Goal: Task Accomplishment & Management: Complete application form

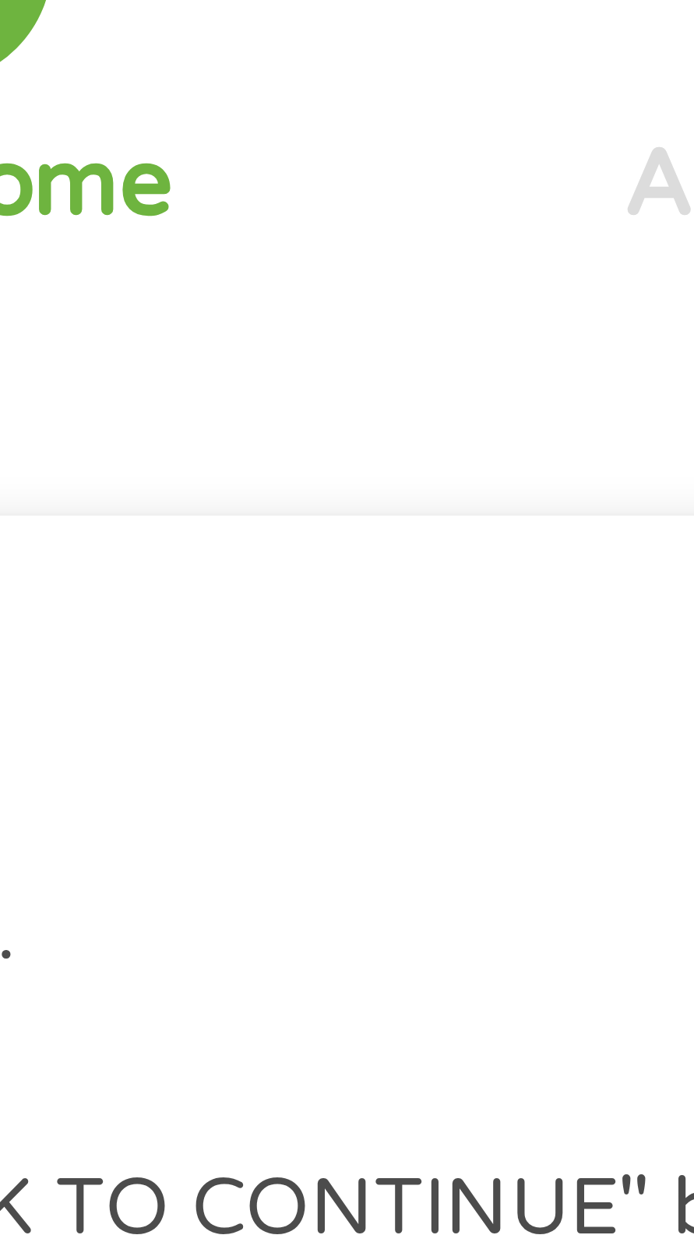
scroll to position [7, 0]
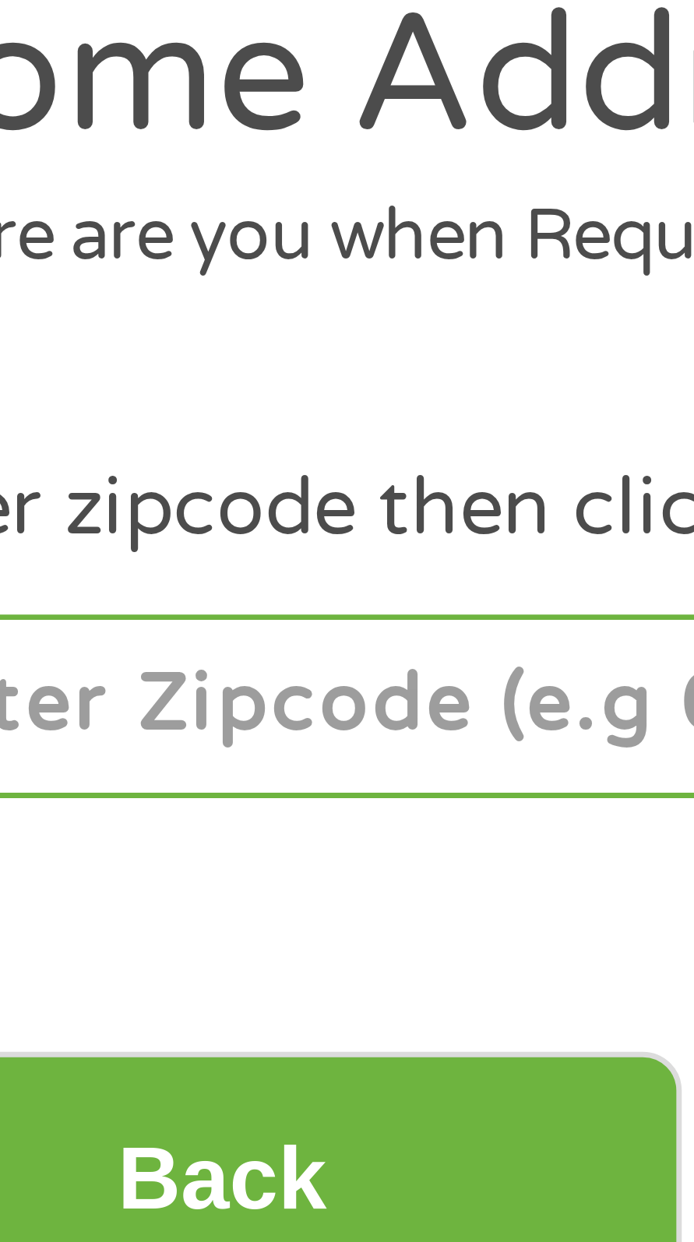
click at [121, 337] on input "number" at bounding box center [114, 338] width 155 height 26
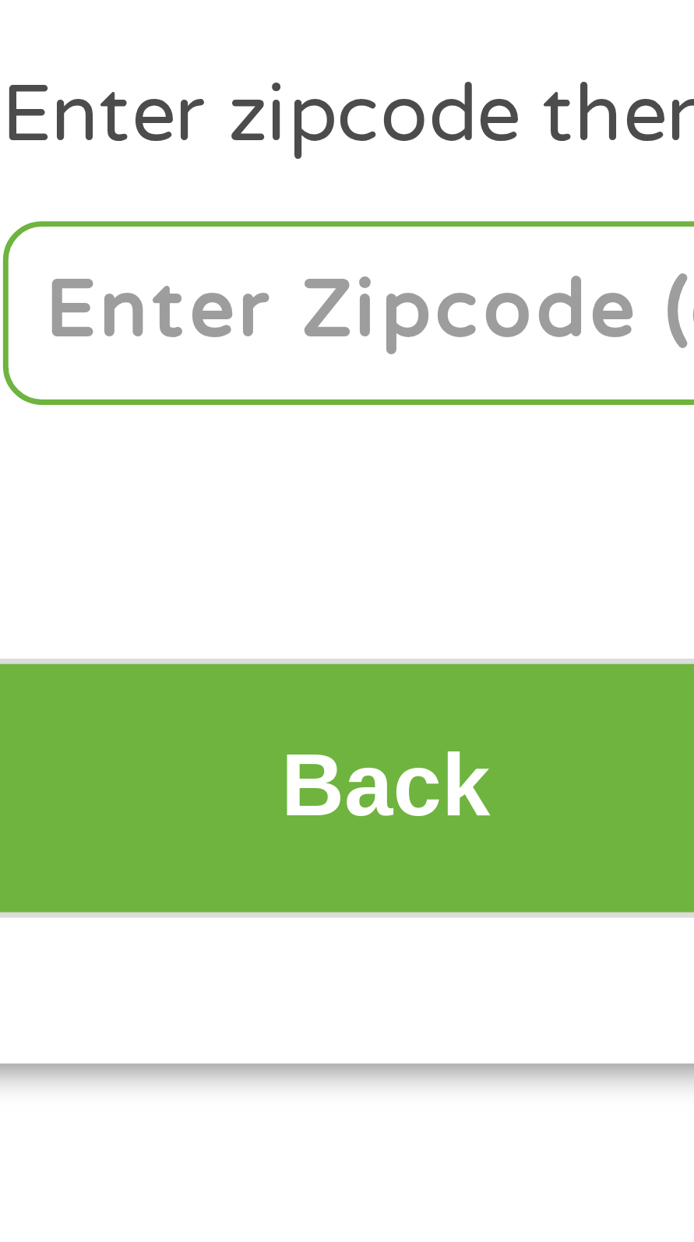
type input "02360"
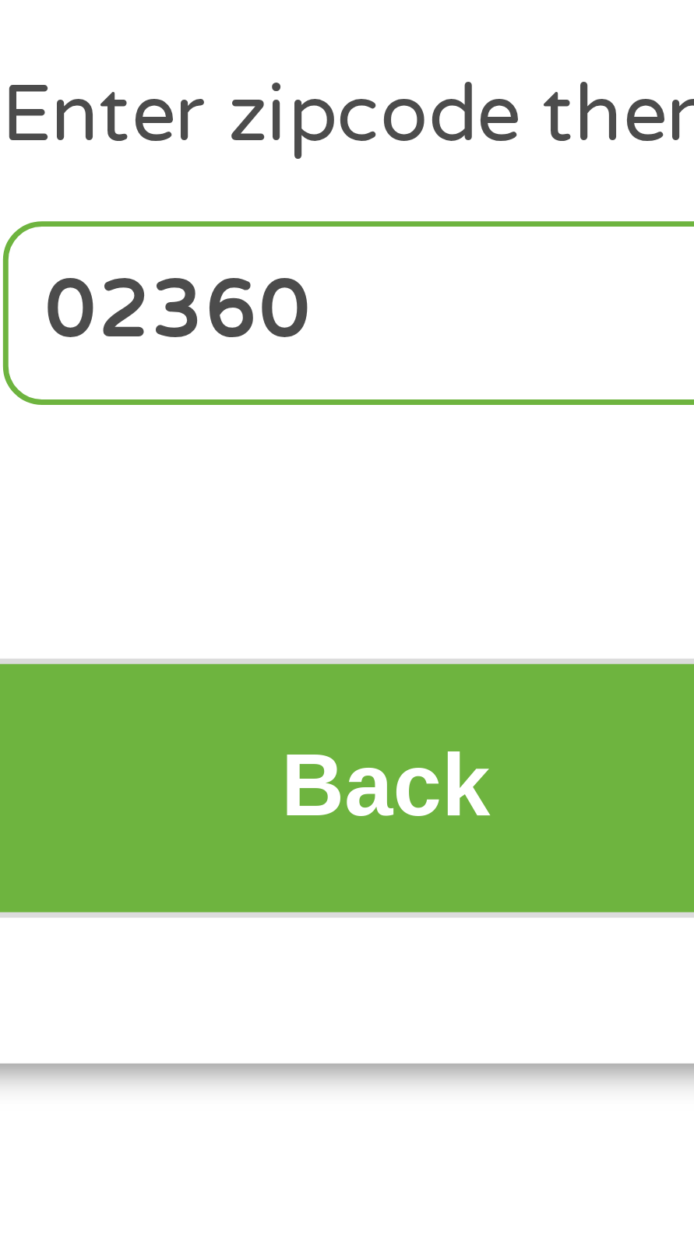
select select "[US_STATE]"
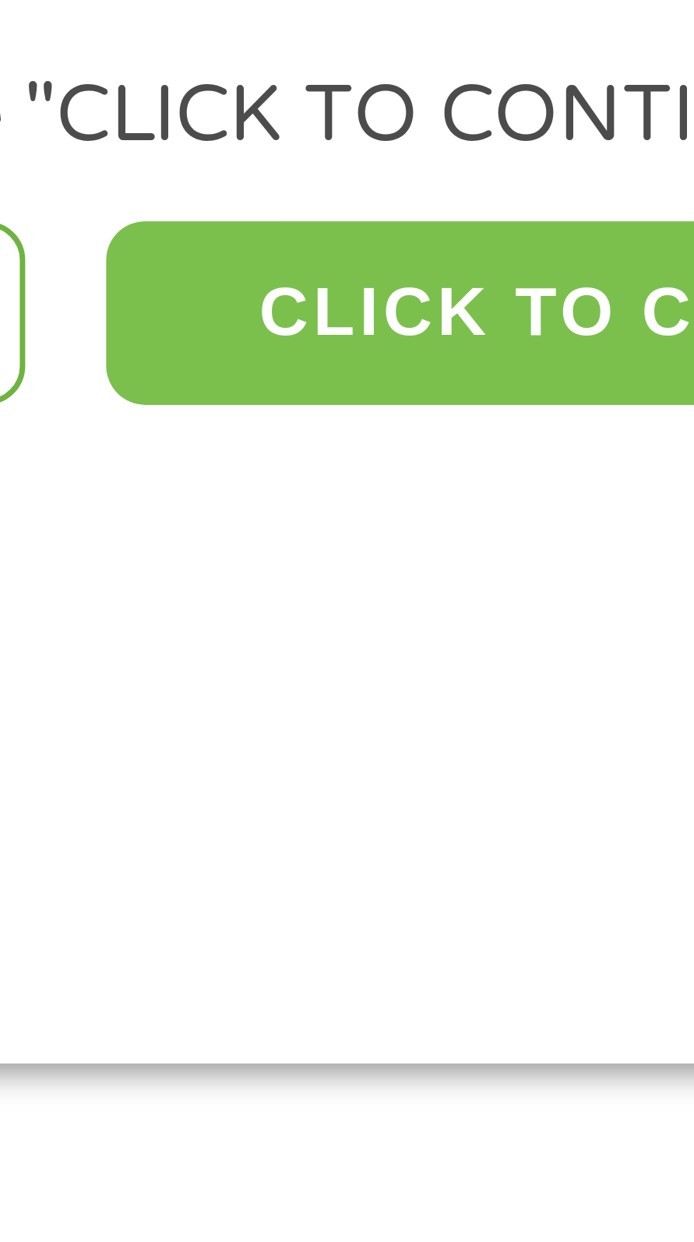
click at [265, 339] on button "CLICK TO CONTINUE" at bounding box center [269, 338] width 133 height 26
type input "02360"
type input "[GEOGRAPHIC_DATA]"
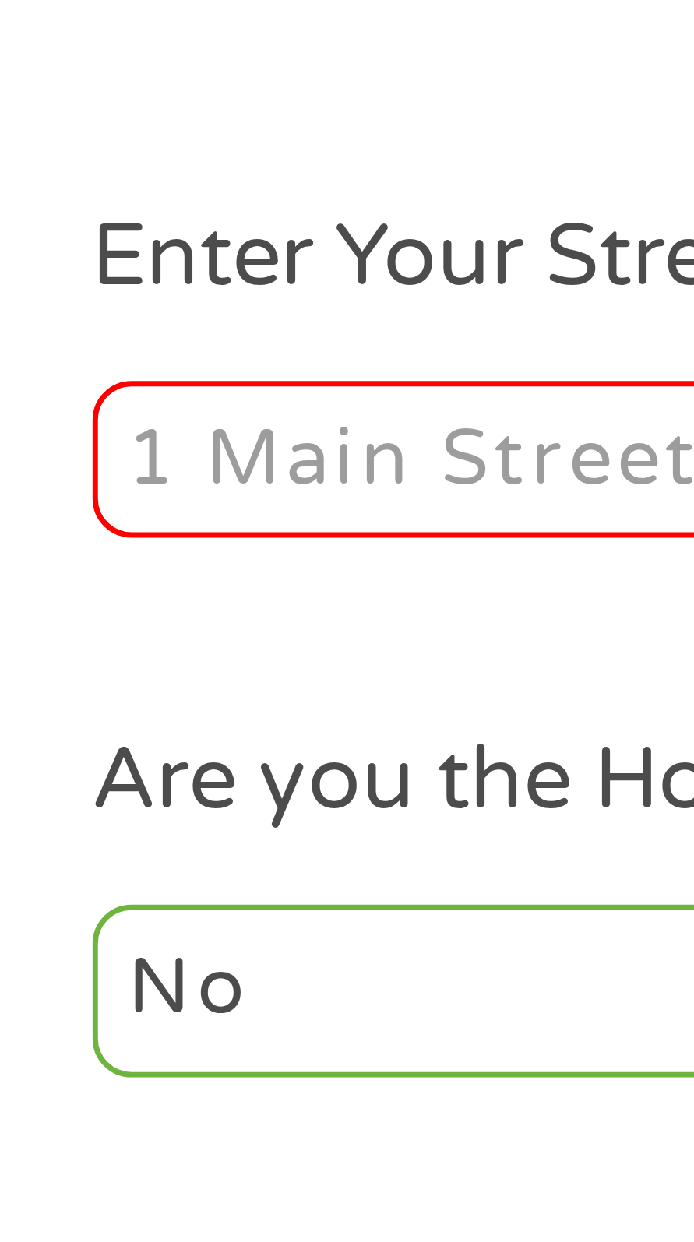
click at [93, 425] on input "Enter Your Street Address *" at bounding box center [186, 426] width 299 height 23
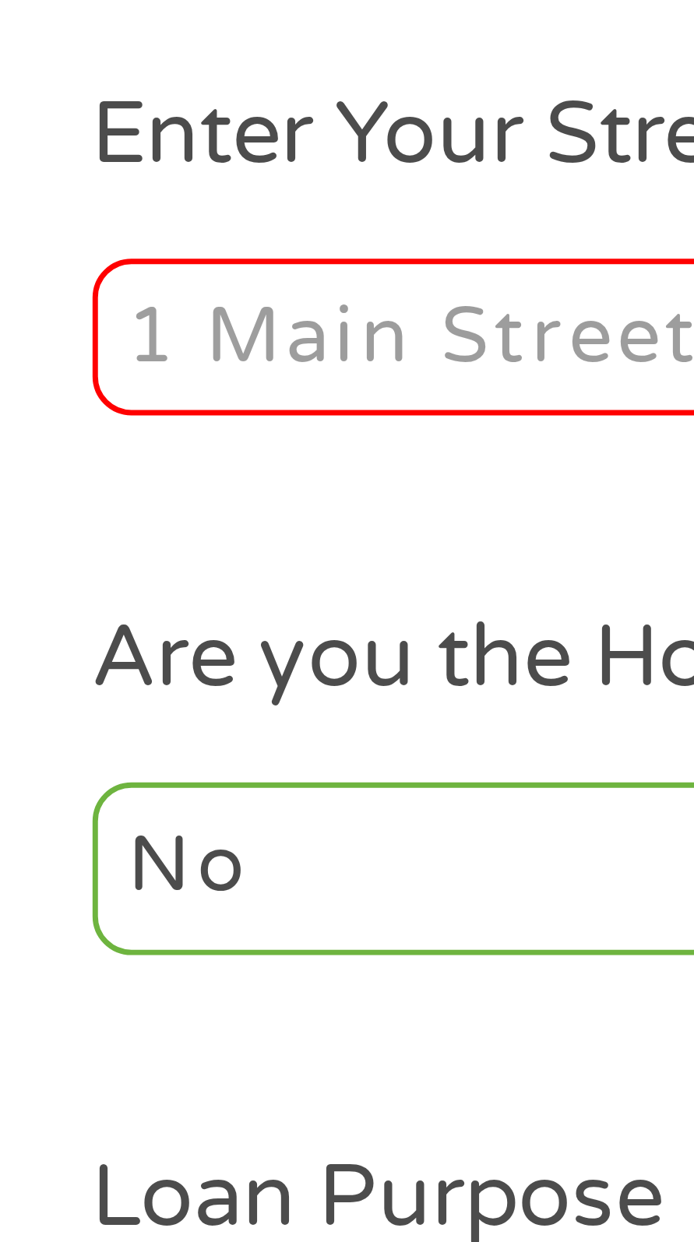
type input "[STREET_ADDRESS]"
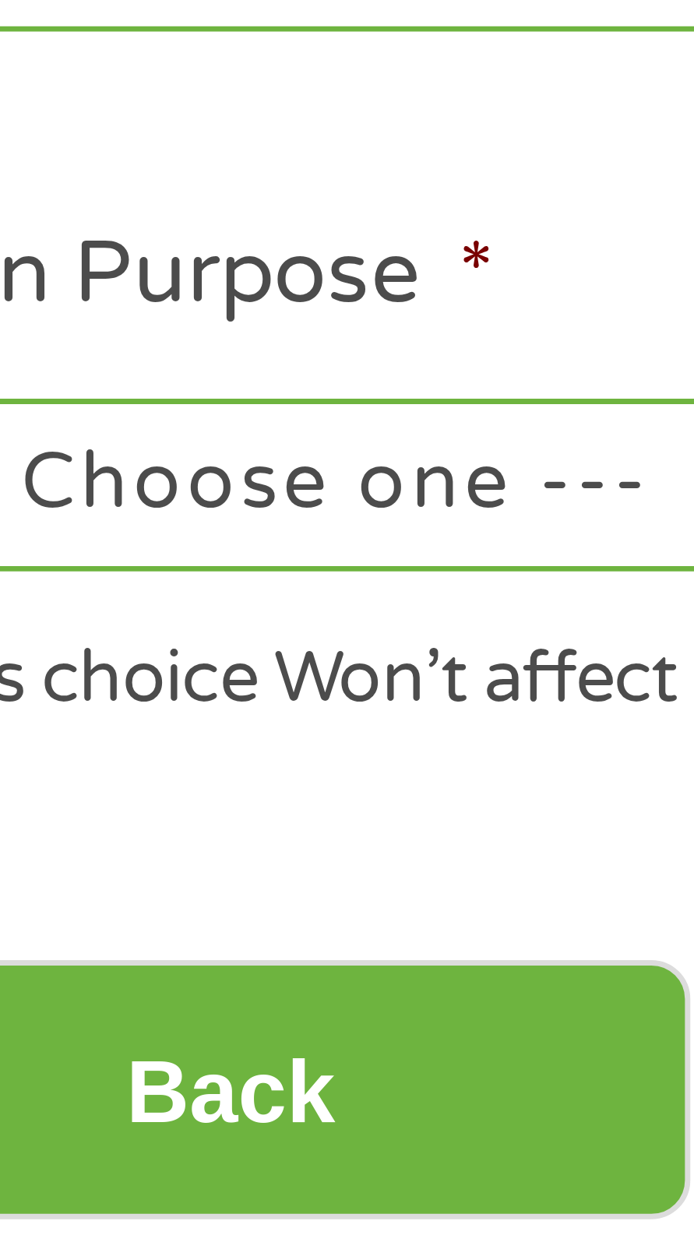
click at [125, 582] on select "--- Choose one --- Pay Bills Debt Consolidation Home Improvement Major Purchase…" at bounding box center [186, 580] width 299 height 25
select select "other"
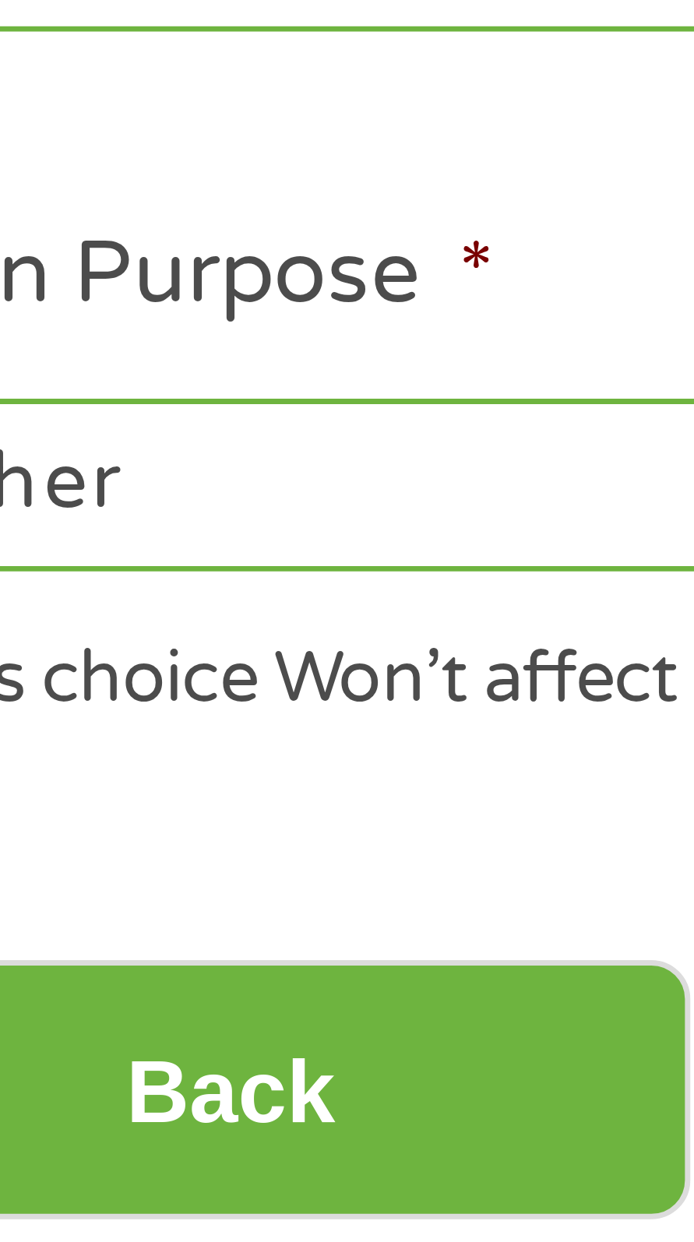
click at [37, 569] on select "--- Choose one --- Pay Bills Debt Consolidation Home Improvement Major Purchase…" at bounding box center [186, 580] width 299 height 25
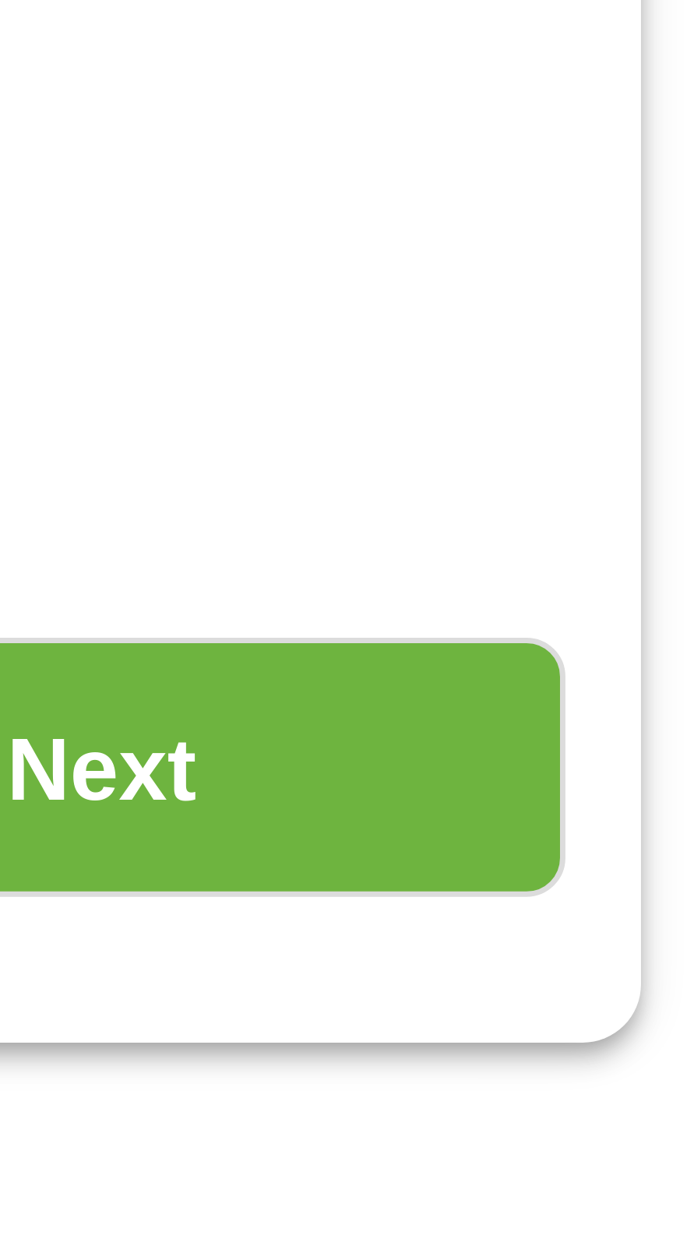
scroll to position [0, 0]
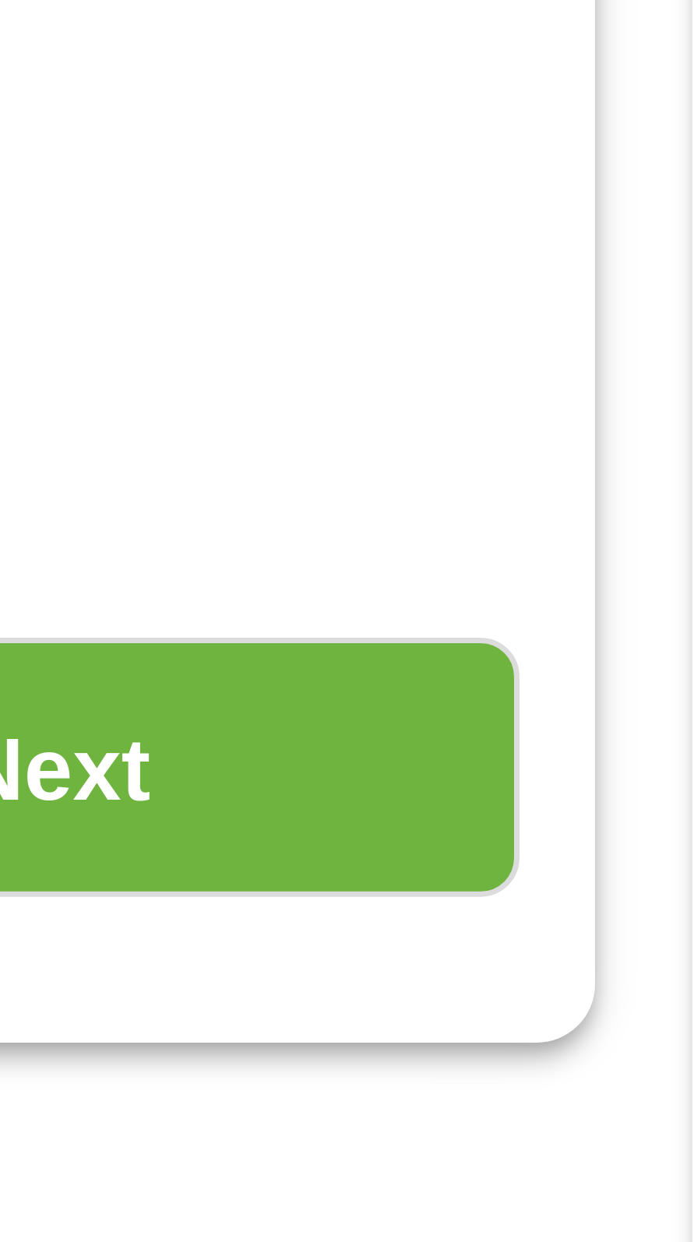
click at [632, 678] on input "Next" at bounding box center [602, 675] width 133 height 38
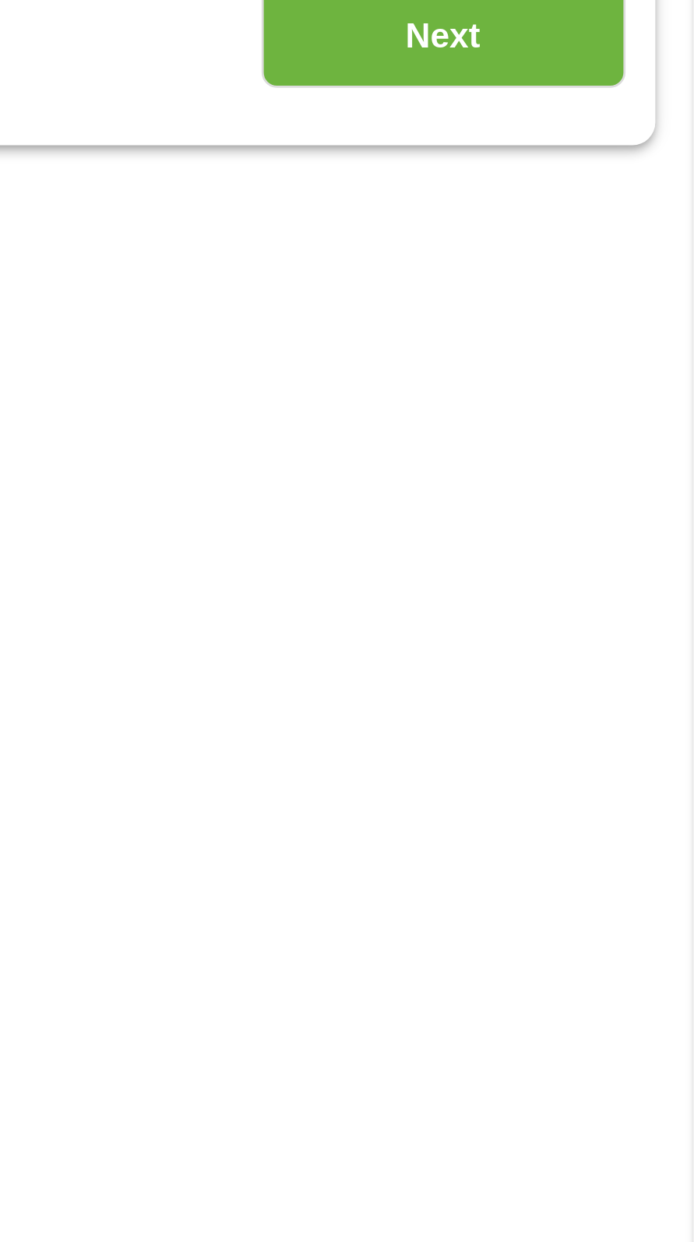
scroll to position [7, 0]
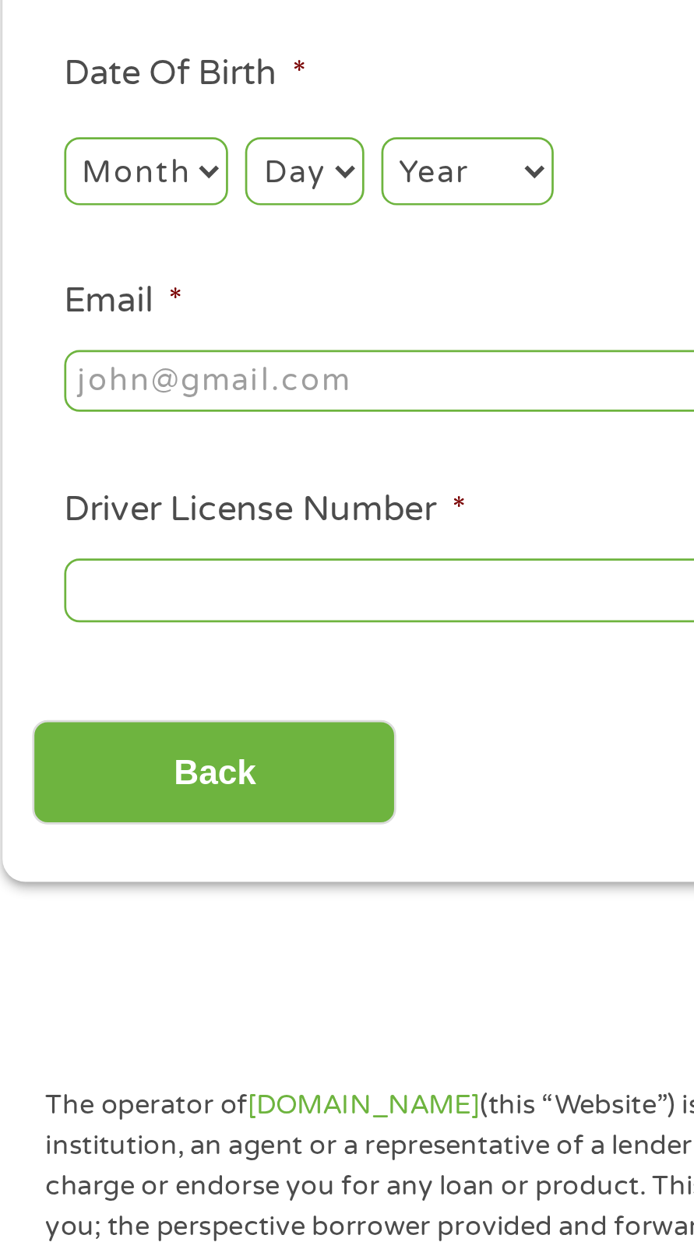
click at [185, 560] on input "Driver License Number *" at bounding box center [186, 559] width 299 height 23
click at [62, 557] on input "S08886560" at bounding box center [186, 559] width 299 height 23
click at [55, 563] on input "S08886560" at bounding box center [186, 559] width 299 height 23
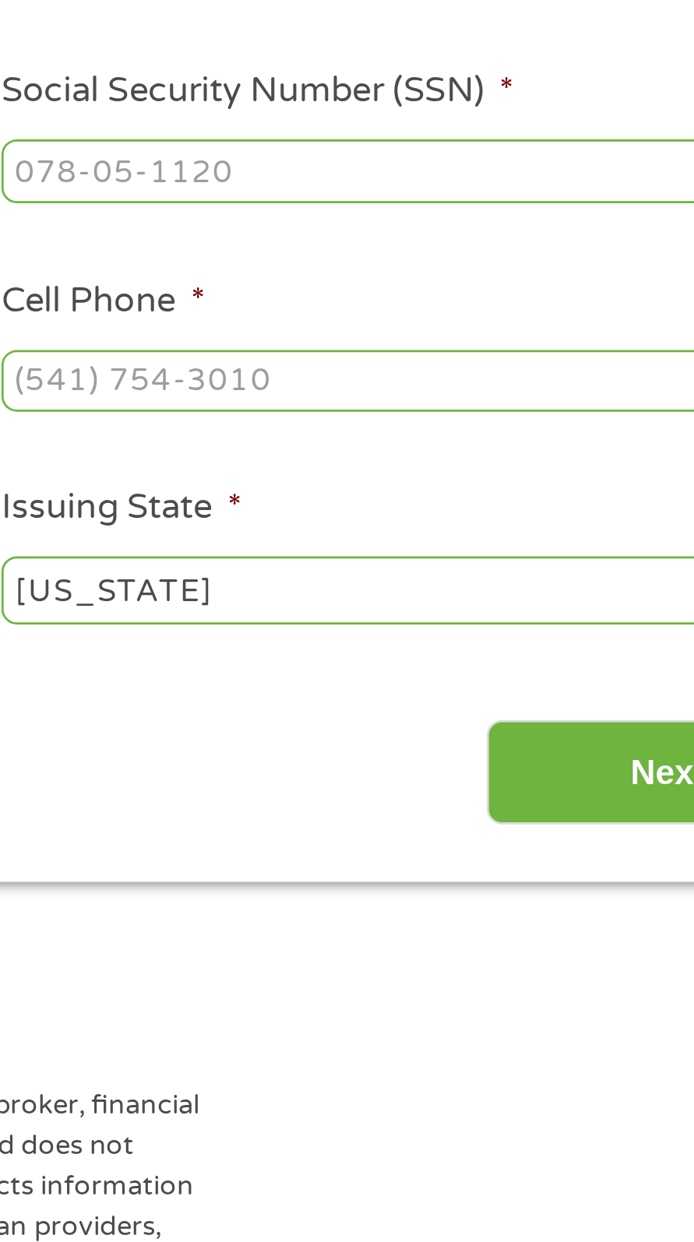
type input "S48886560"
click at [582, 627] on input "Next" at bounding box center [602, 626] width 133 height 38
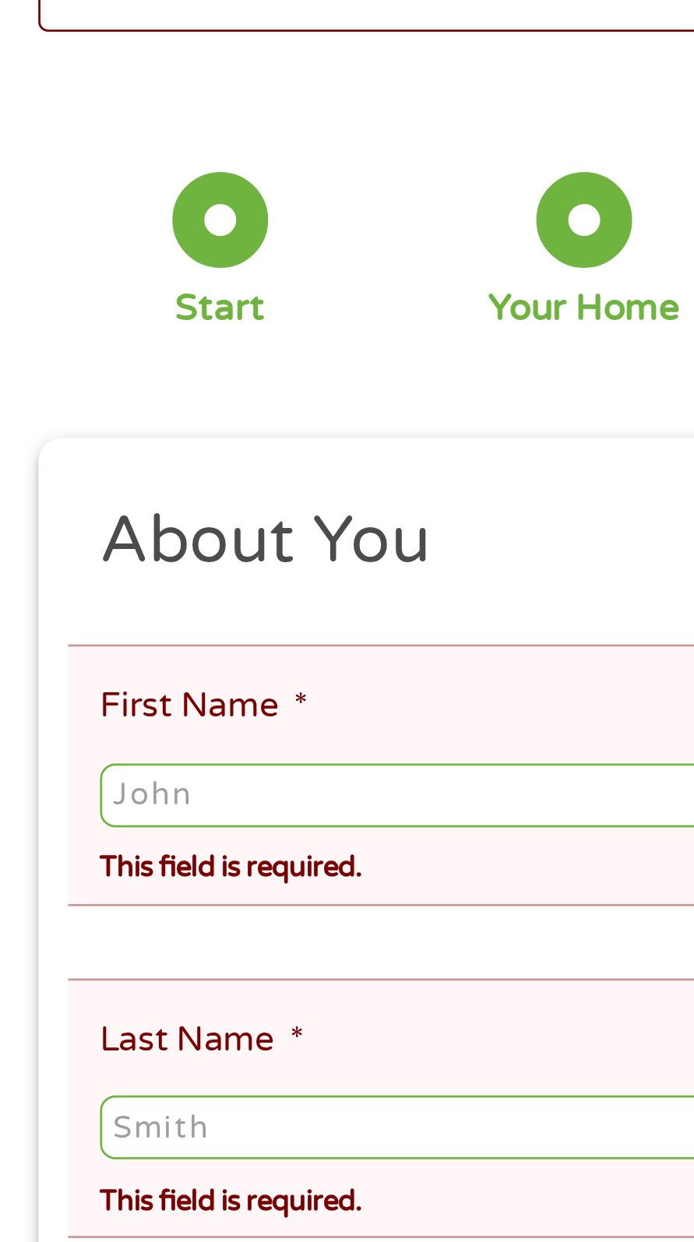
scroll to position [6, 0]
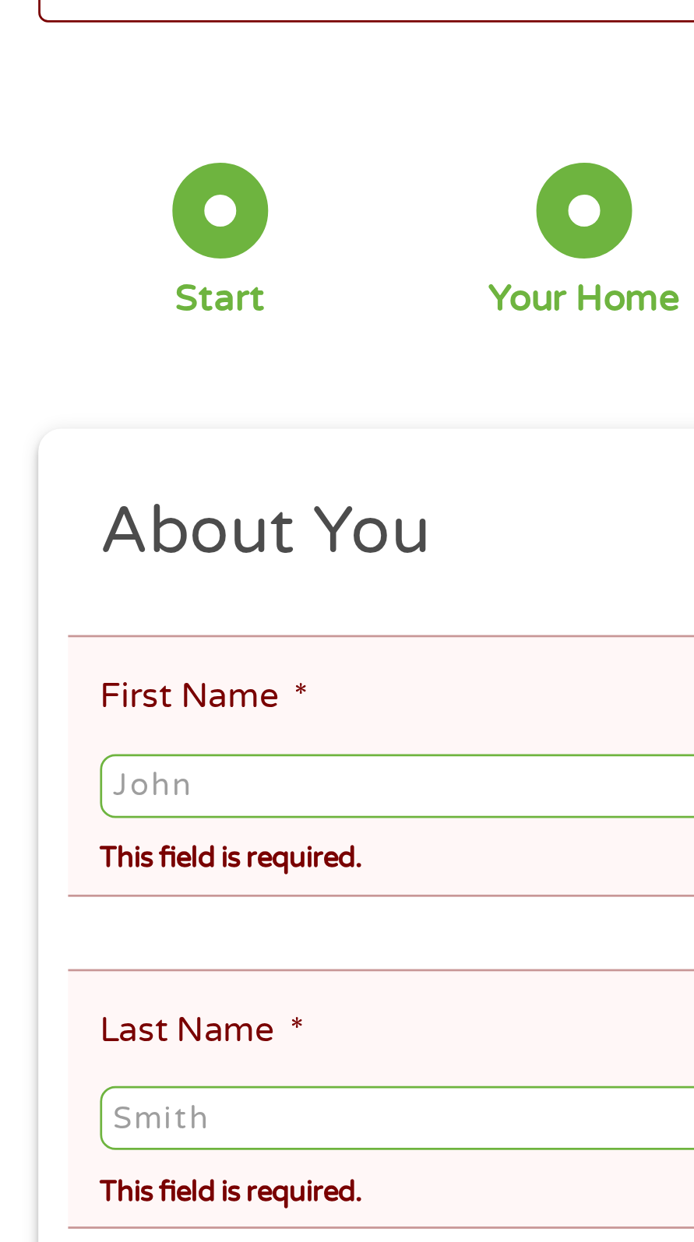
click at [157, 395] on input "First Name *" at bounding box center [347, 399] width 620 height 23
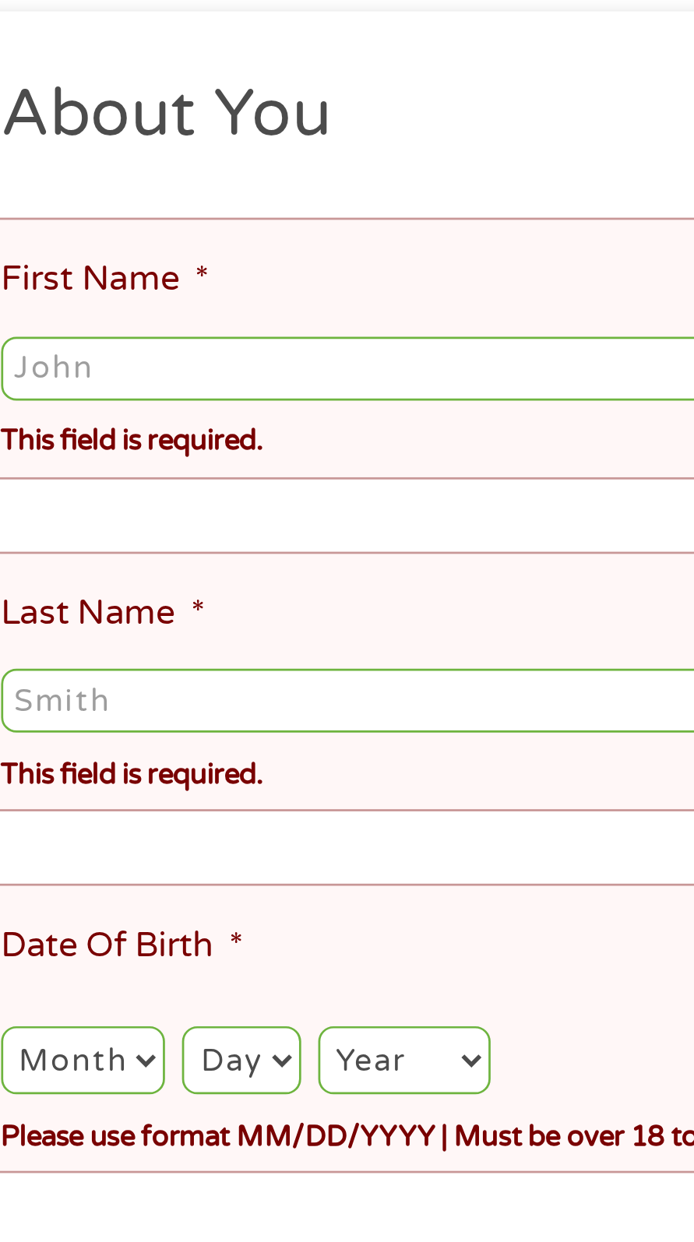
type input "[PERSON_NAME]"
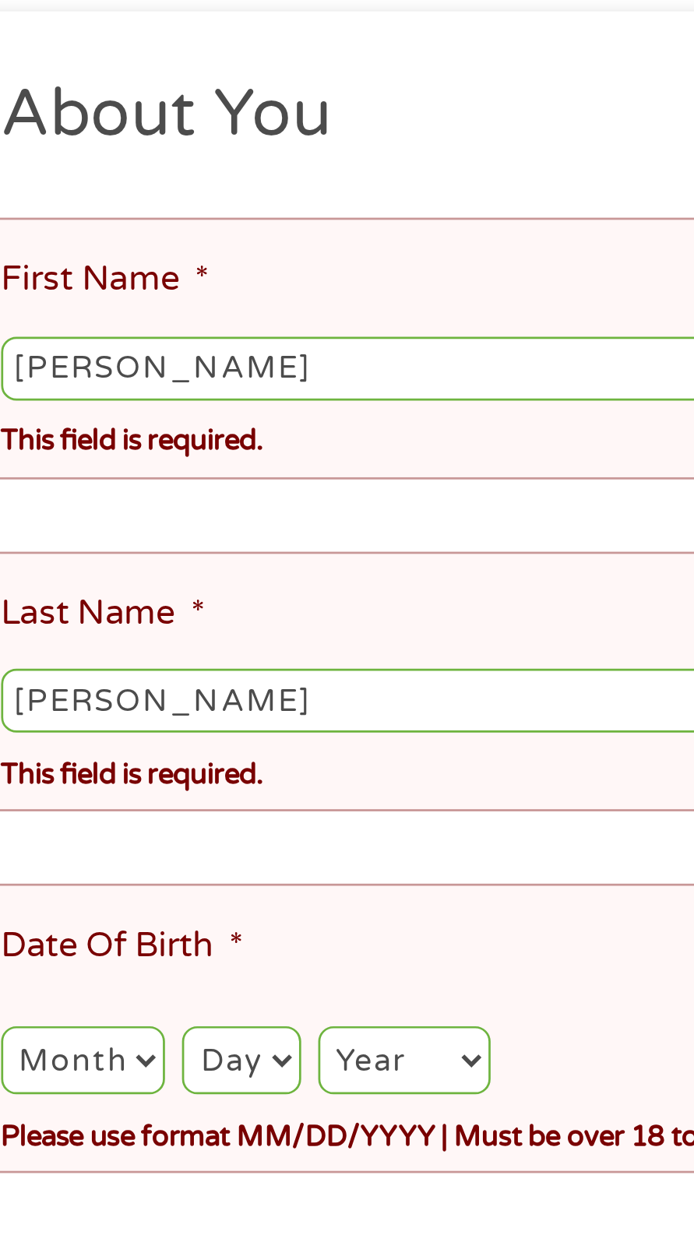
type input "[EMAIL_ADDRESS][DOMAIN_NAME]"
type input "[PHONE_NUMBER]"
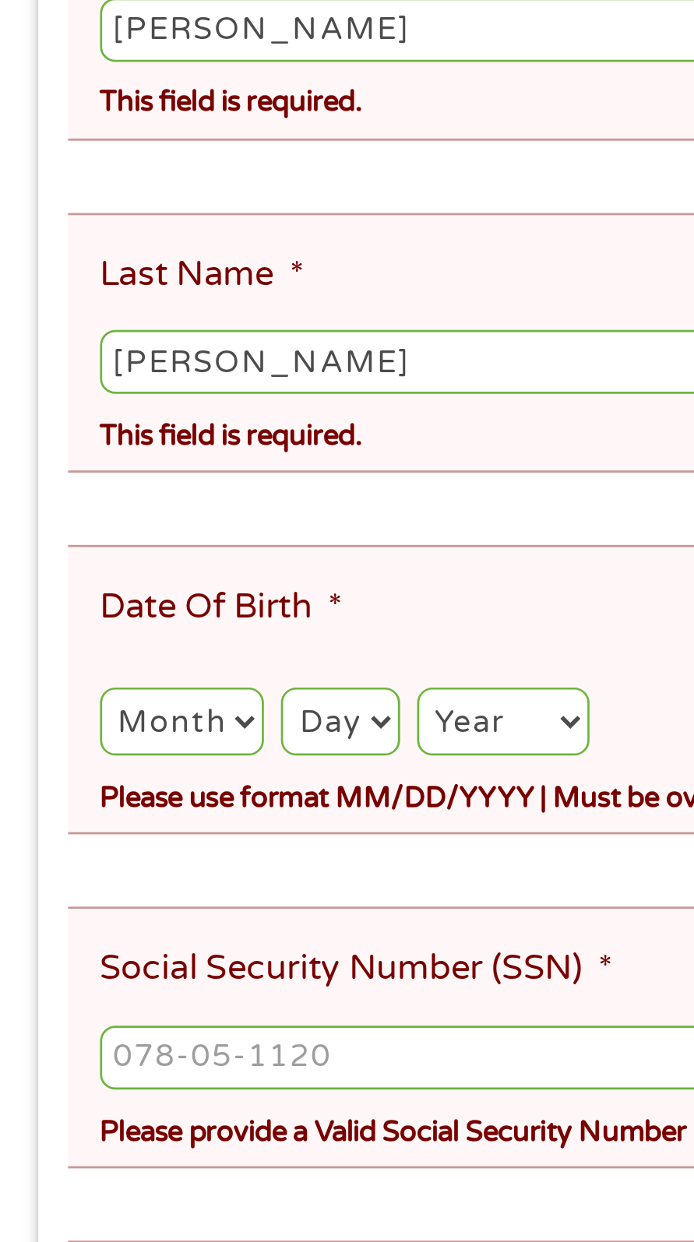
click at [65, 640] on select "Month 1 2 3 4 5 6 7 8 9 10 11 12" at bounding box center [67, 652] width 60 height 25
select select "7"
click at [37, 640] on select "Month 1 2 3 4 5 6 7 8 9 10 11 12" at bounding box center [67, 652] width 60 height 25
click at [128, 640] on select "Day 1 2 3 4 5 6 7 8 9 10 11 12 13 14 15 16 17 18 19 20 21 22 23 24 25 26 27 28 …" at bounding box center [124, 652] width 43 height 25
select select "11"
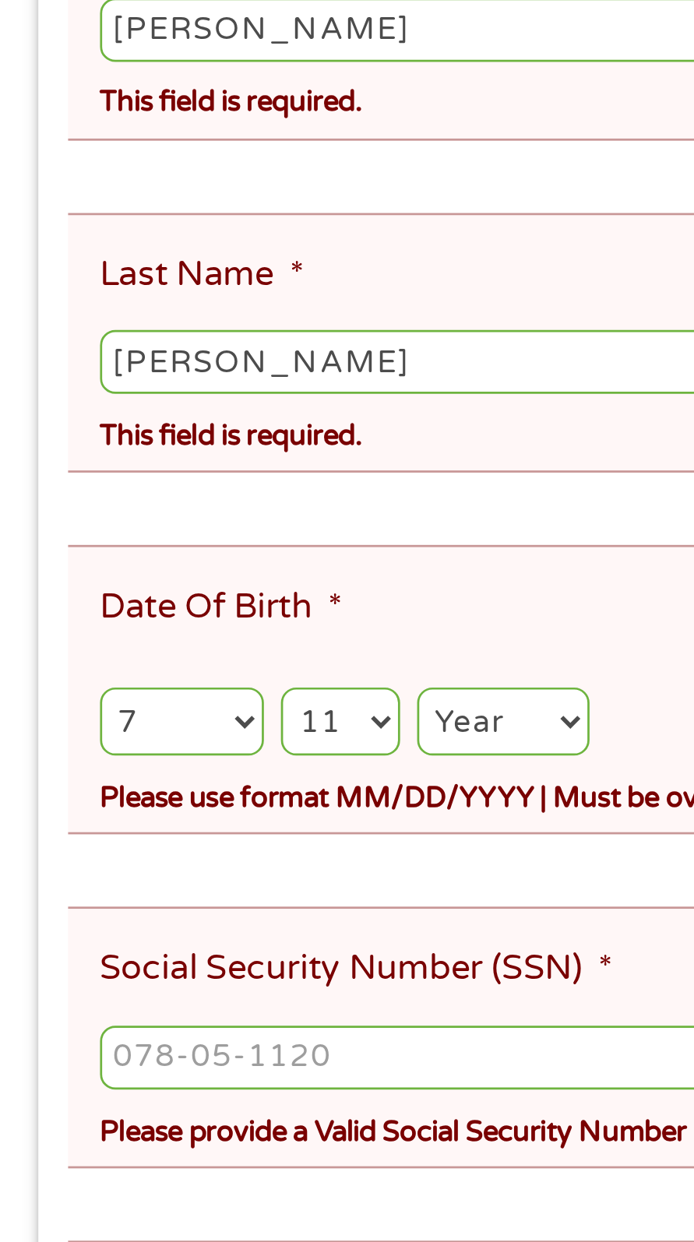
click at [103, 640] on select "Day 1 2 3 4 5 6 7 8 9 10 11 12 13 14 15 16 17 18 19 20 21 22 23 24 25 26 27 28 …" at bounding box center [124, 652] width 43 height 25
click at [200, 640] on select "Year [DATE] 2006 2005 2004 2003 2002 2001 2000 1999 1998 1997 1996 1995 1994 19…" at bounding box center [184, 652] width 63 height 25
select select "1959"
click at [153, 640] on select "Year [DATE] 2006 2005 2004 2003 2002 2001 2000 1999 1998 1997 1996 1995 1994 19…" at bounding box center [184, 652] width 63 height 25
click at [142, 764] on input "Social Security Number (SSN) *" at bounding box center [347, 775] width 620 height 23
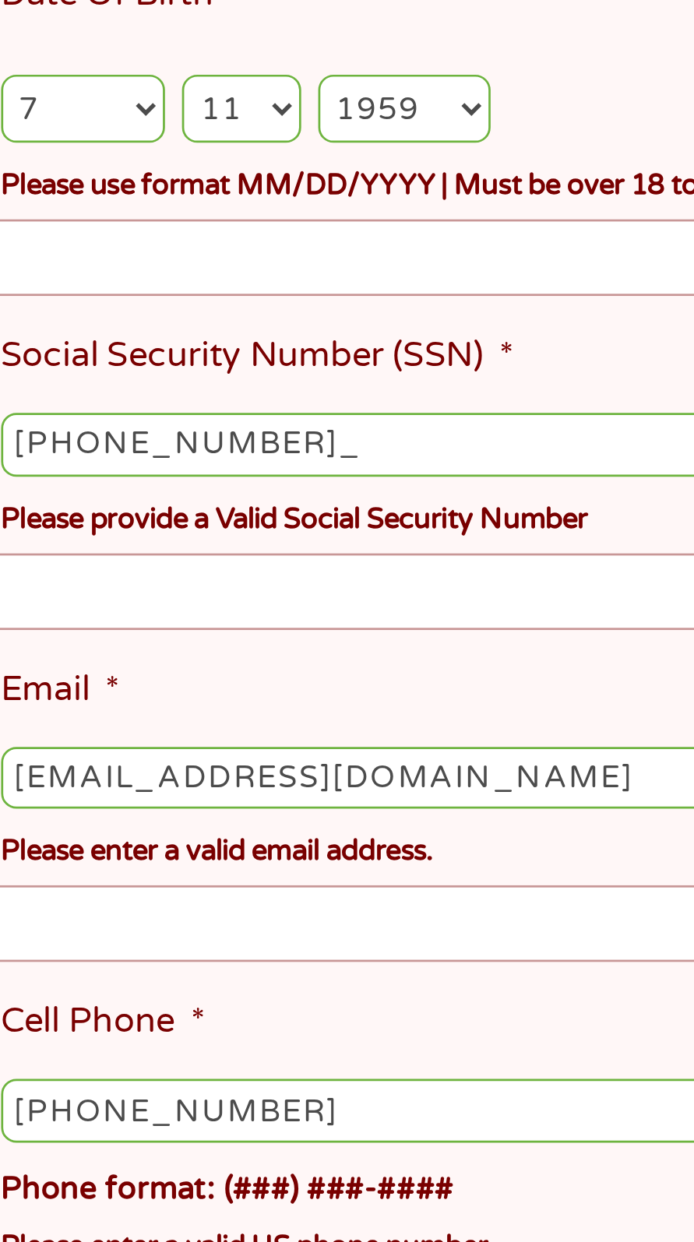
type input "022-48-0870"
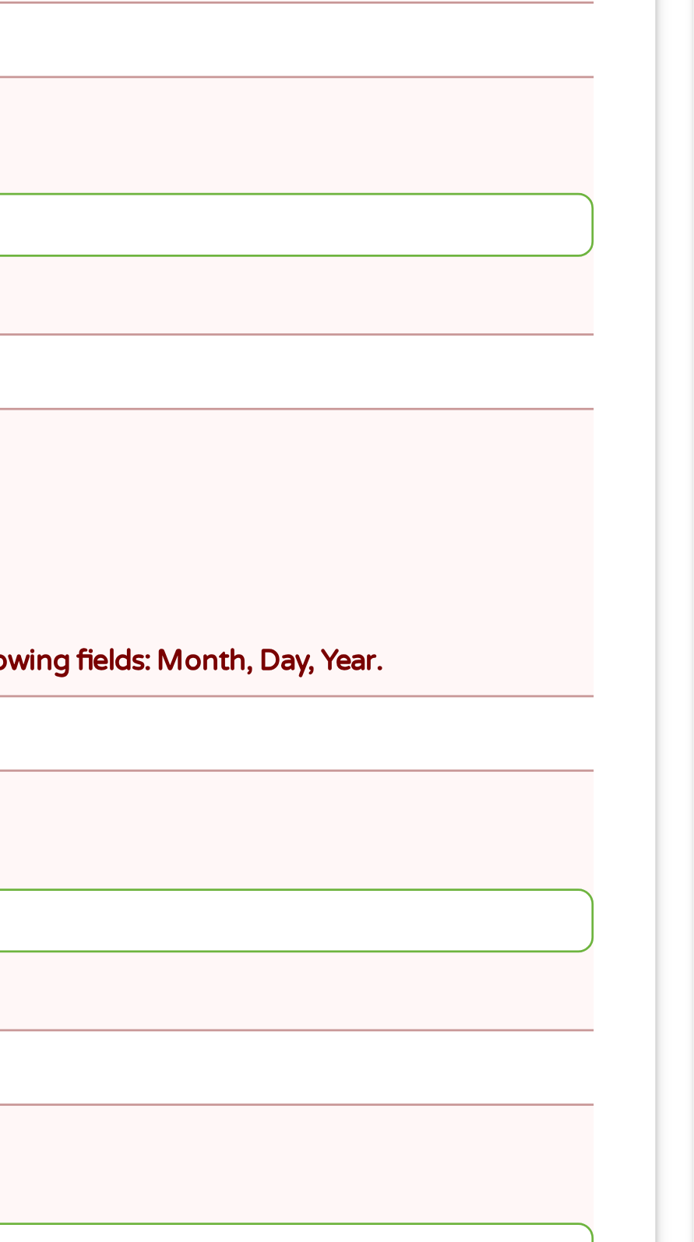
scroll to position [143, 0]
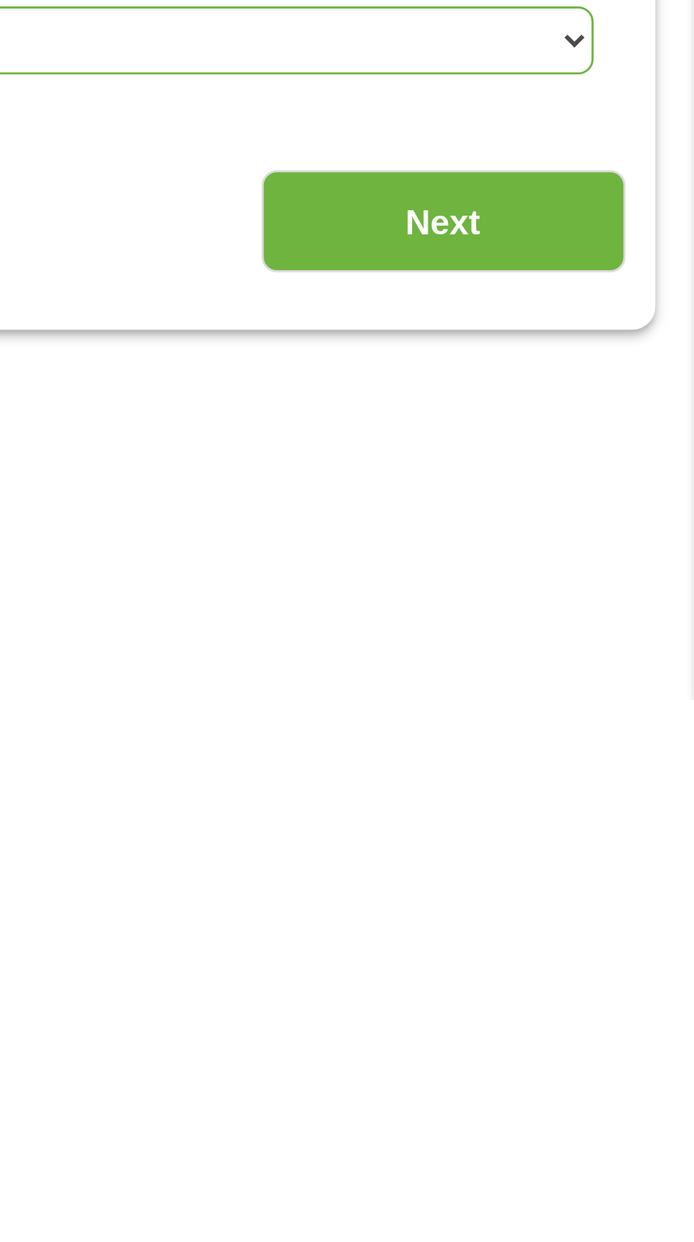
click at [625, 1048] on input "Next" at bounding box center [602, 1067] width 133 height 38
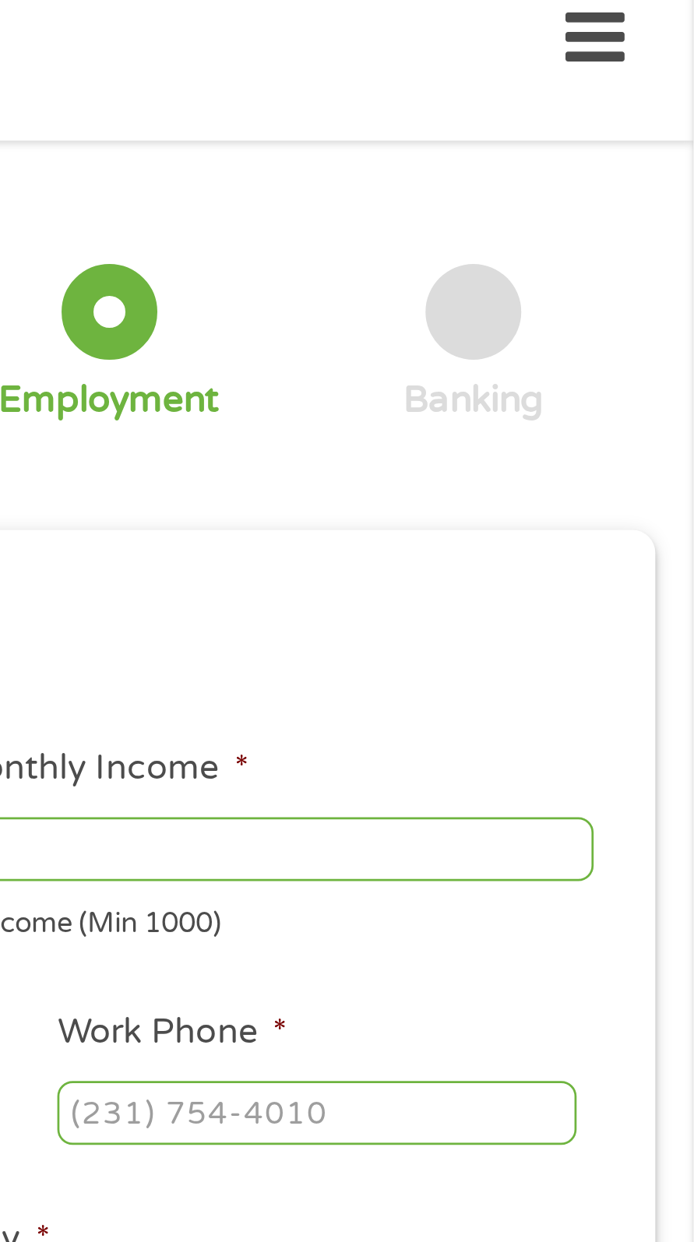
scroll to position [0, 0]
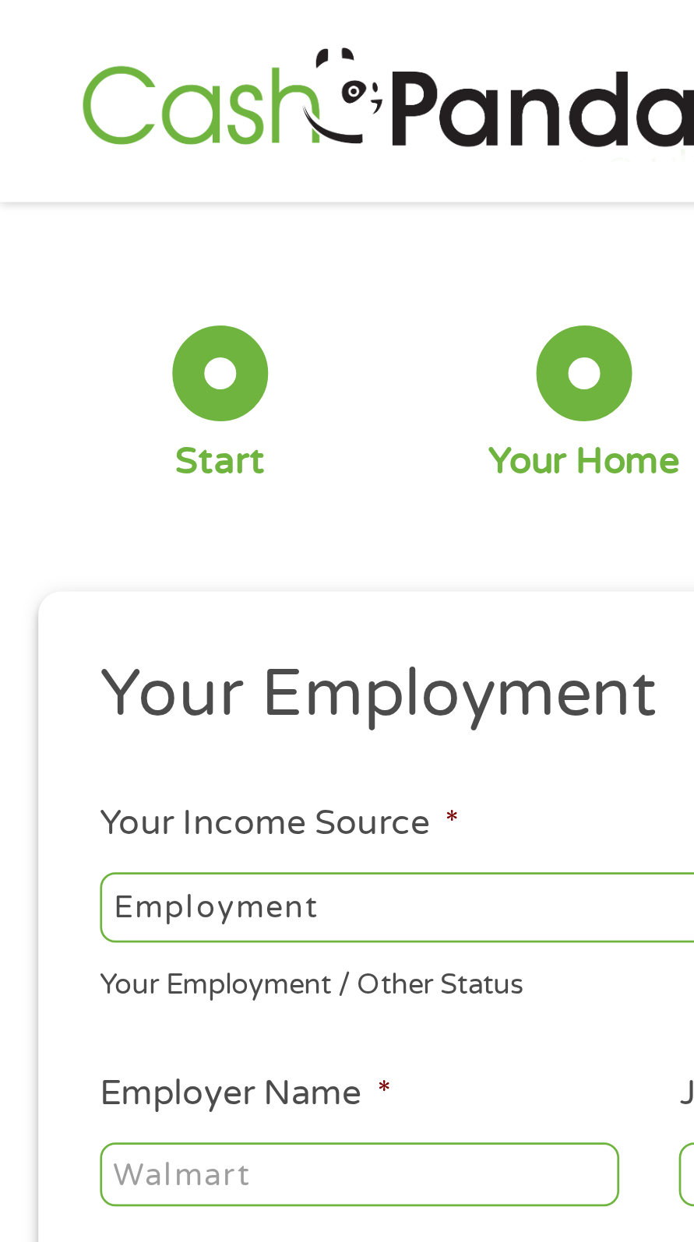
click at [169, 332] on select "--- Choose one --- Employment [DEMOGRAPHIC_DATA] Benefits" at bounding box center [186, 331] width 299 height 25
select select "benefits"
click at [37, 319] on select "--- Choose one --- Employment [DEMOGRAPHIC_DATA] Benefits" at bounding box center [186, 331] width 299 height 25
type input "Other"
type input "[PHONE_NUMBER]"
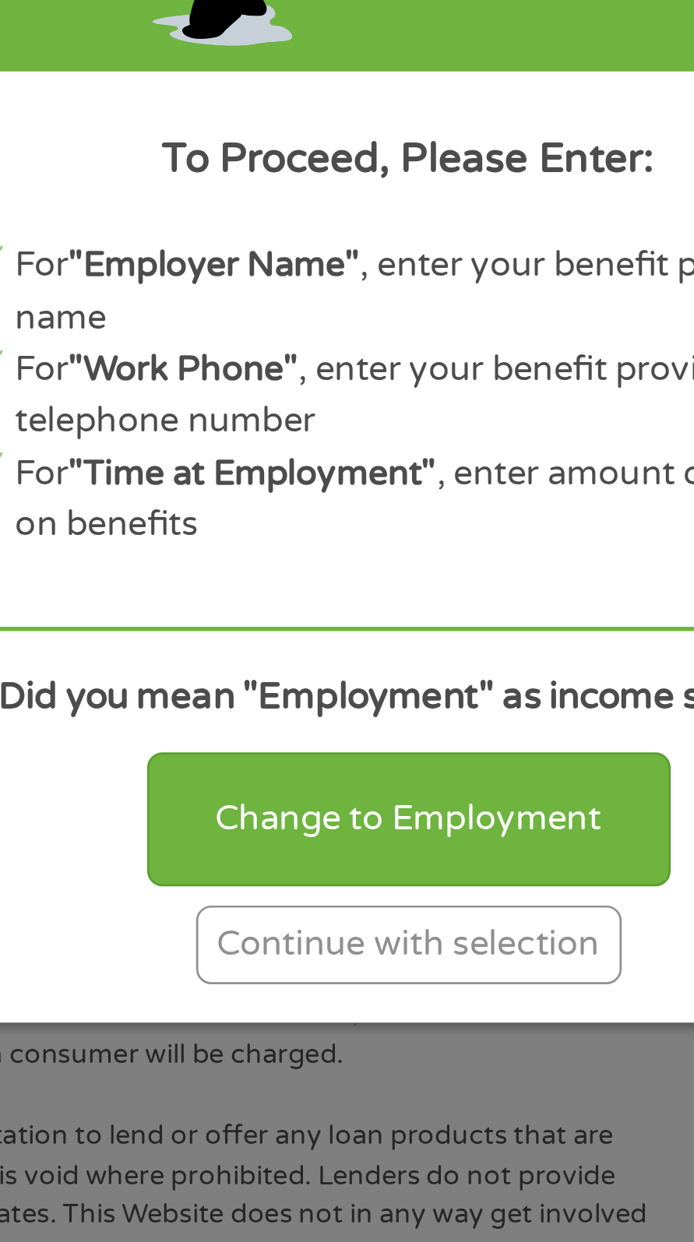
click at [367, 799] on div "Change to Employment" at bounding box center [347, 774] width 192 height 48
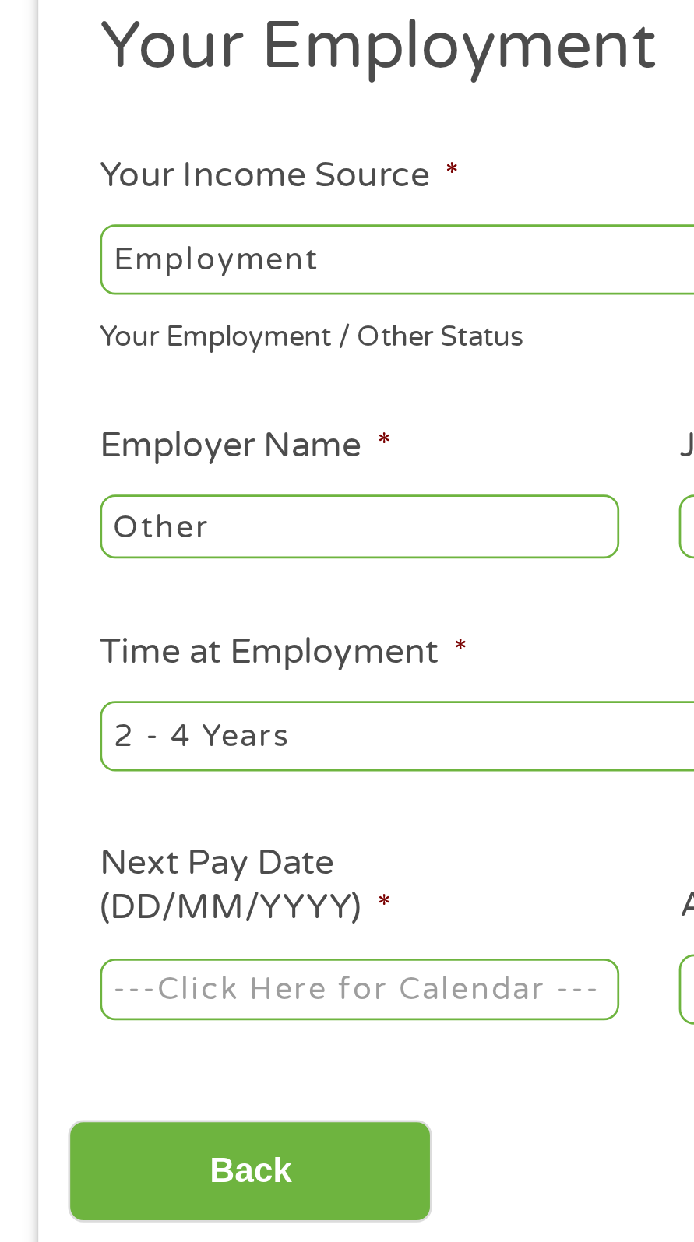
click at [179, 325] on select "--- Choose one --- Employment [DEMOGRAPHIC_DATA] Benefits" at bounding box center [186, 331] width 299 height 25
select select "benefits"
click at [37, 319] on select "--- Choose one --- Employment [DEMOGRAPHIC_DATA] Benefits" at bounding box center [186, 331] width 299 height 25
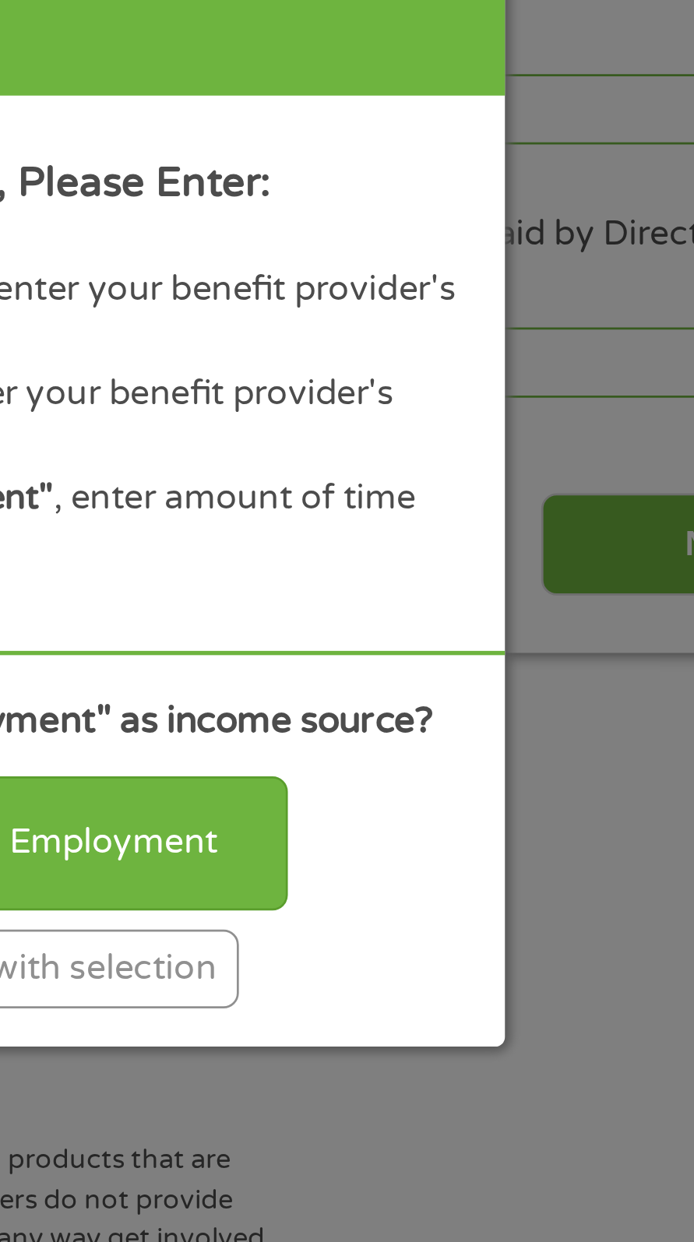
click at [407, 835] on div "Continue with selection" at bounding box center [347, 821] width 156 height 29
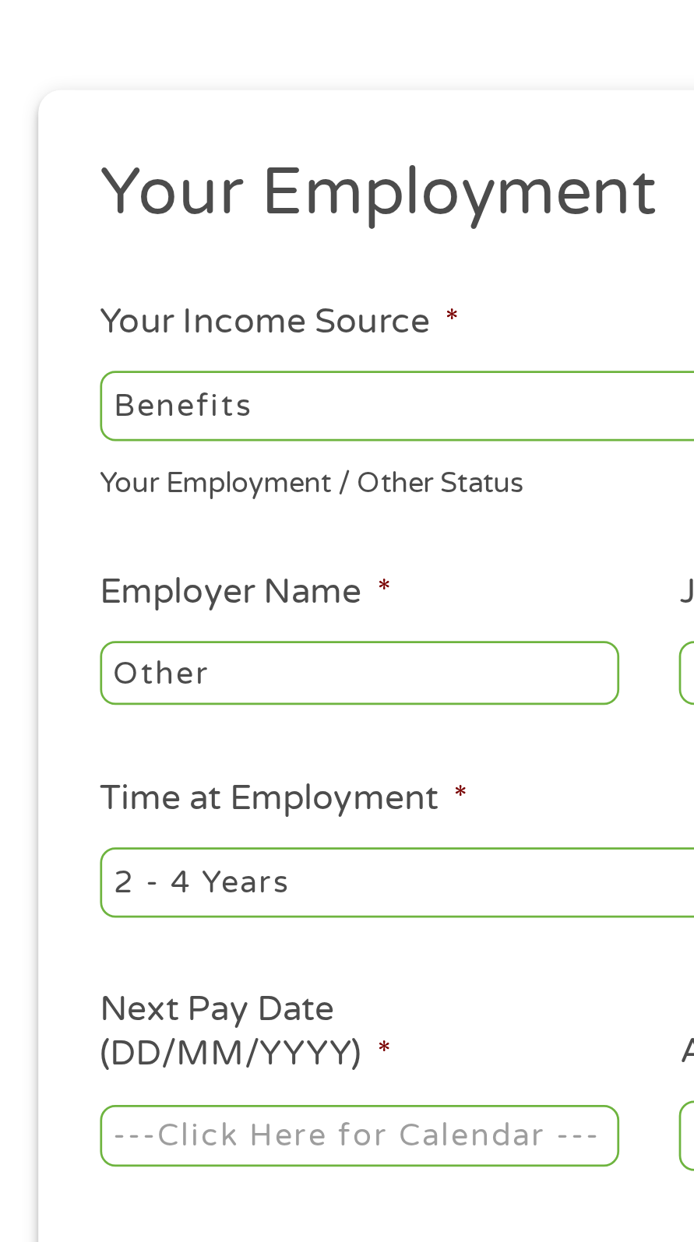
click at [138, 430] on input "Other" at bounding box center [132, 429] width 190 height 23
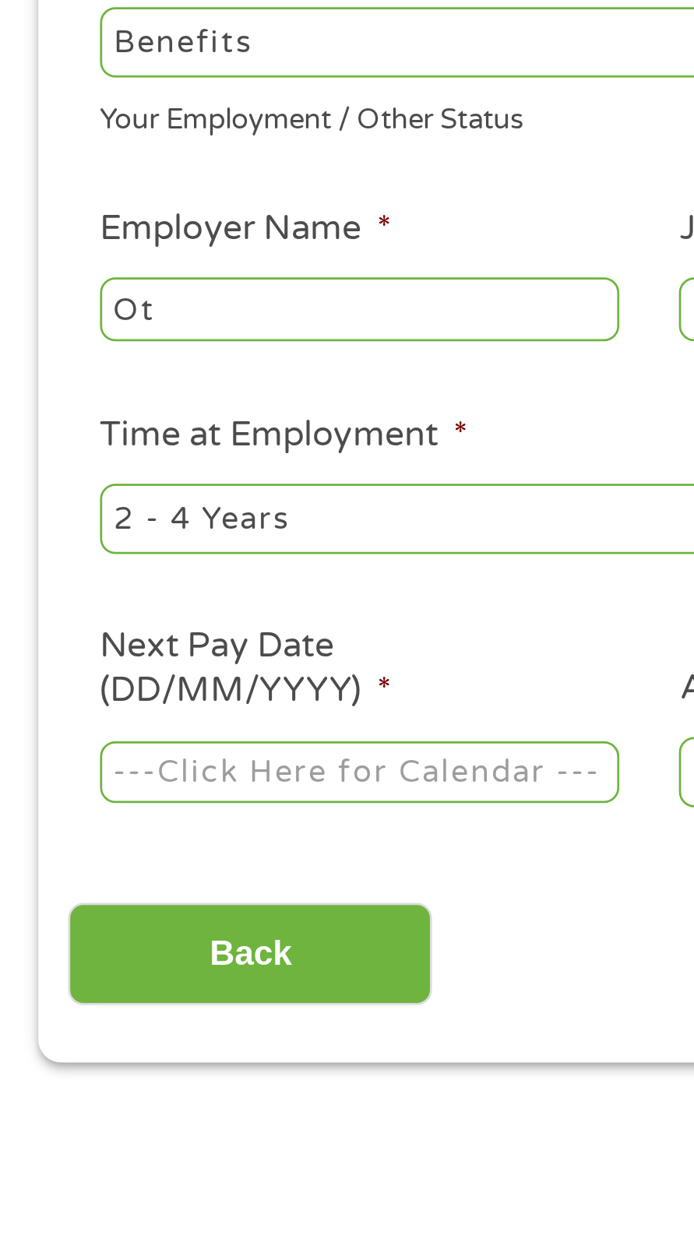
type input "O"
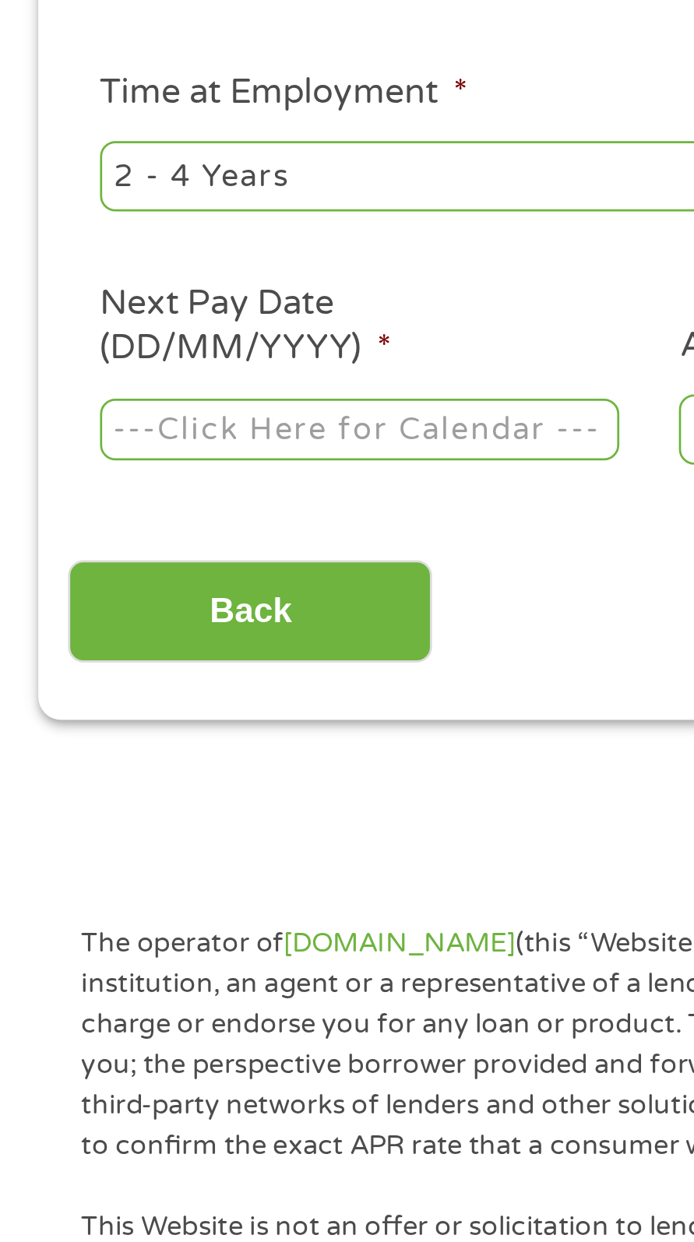
type input "Social security"
click at [156, 599] on body "Home Get Loan Offer How it works FAQs Blog Cash Loans Quick Loans Online Loans …" at bounding box center [347, 1192] width 694 height 2384
click at [168, 596] on input "Next Pay Date (DD/MM/YYYY) *" at bounding box center [132, 599] width 190 height 23
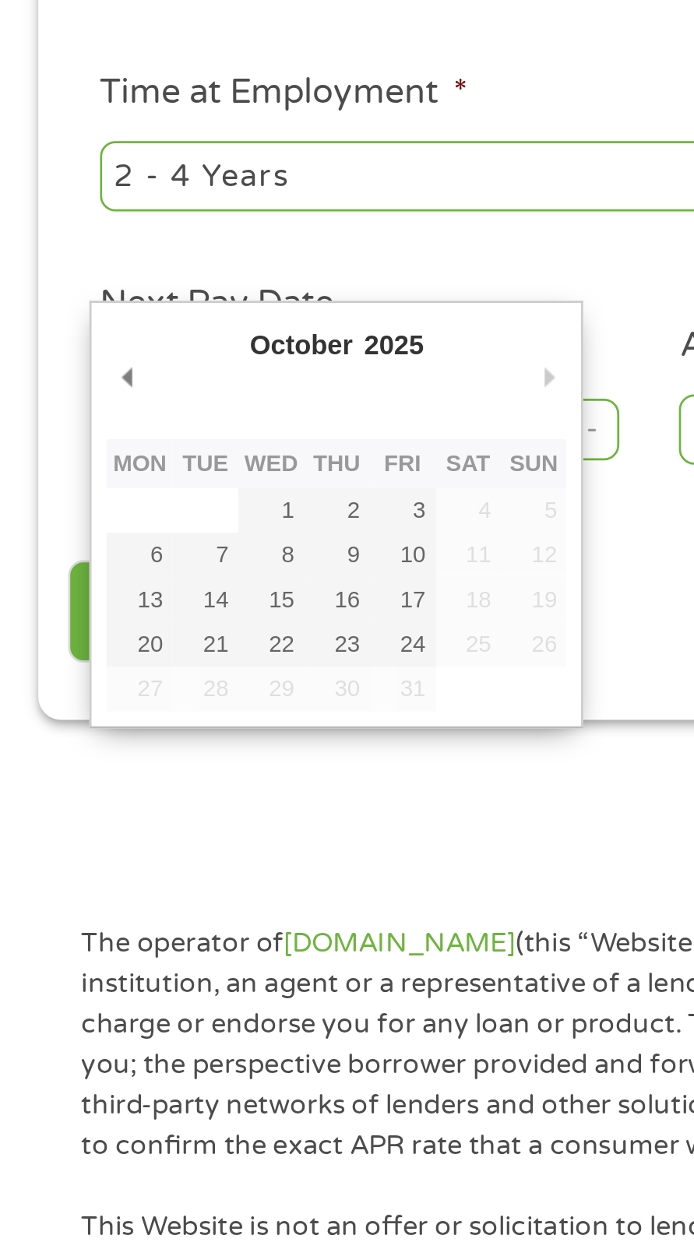
type input "[DATE]"
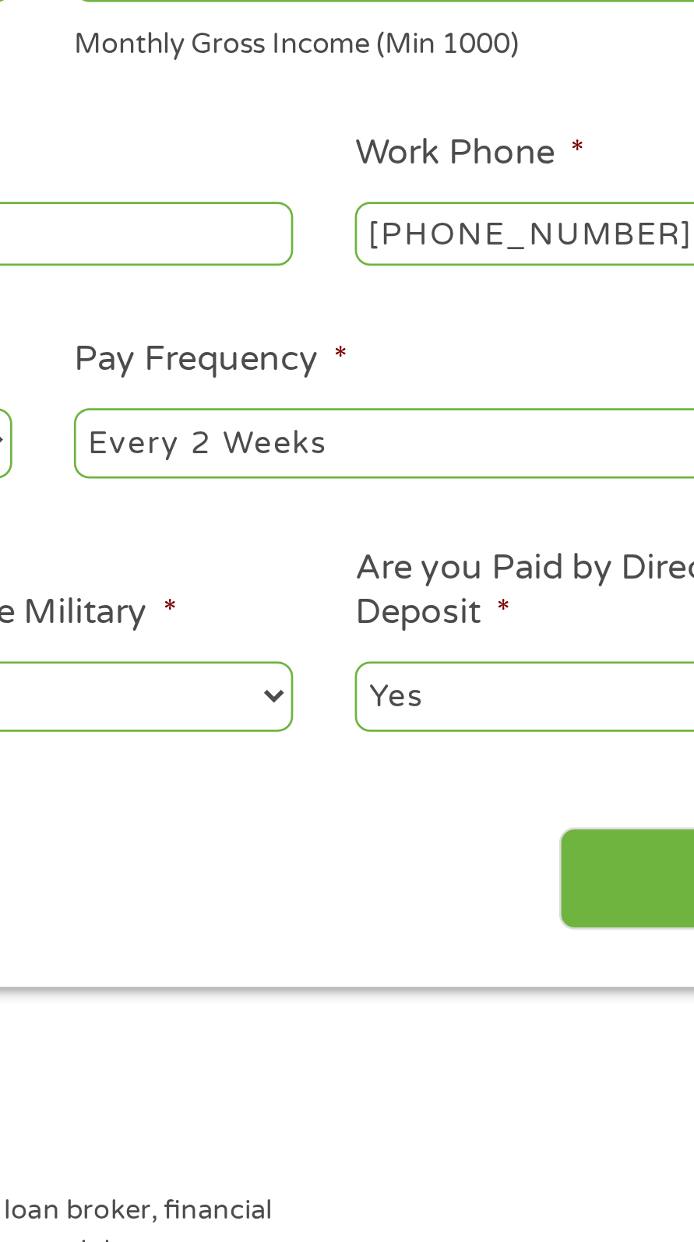
click at [457, 501] on select "--- Choose one --- Every 2 Weeks Every Week Monthly Semi-Monthly" at bounding box center [507, 506] width 299 height 25
select select "monthly"
click at [358, 495] on select "--- Choose one --- Every 2 Weeks Every Week Monthly Semi-Monthly" at bounding box center [507, 506] width 299 height 25
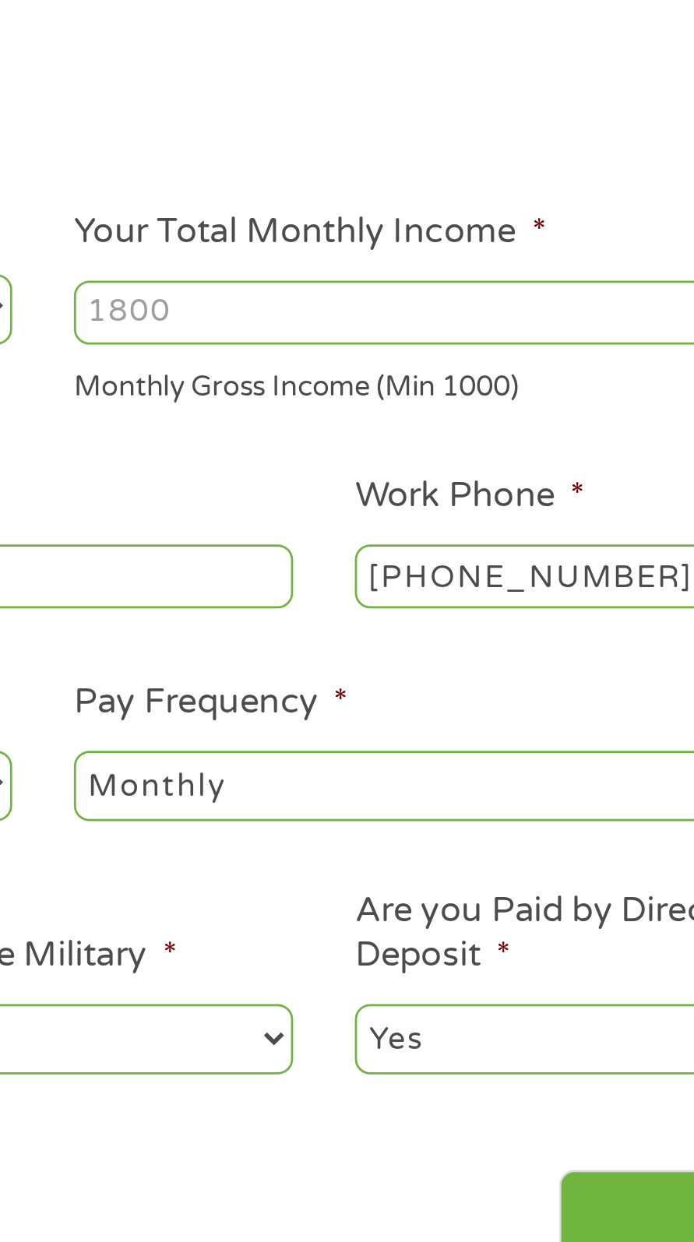
click at [435, 331] on input "Your Total Monthly Income *" at bounding box center [507, 333] width 299 height 23
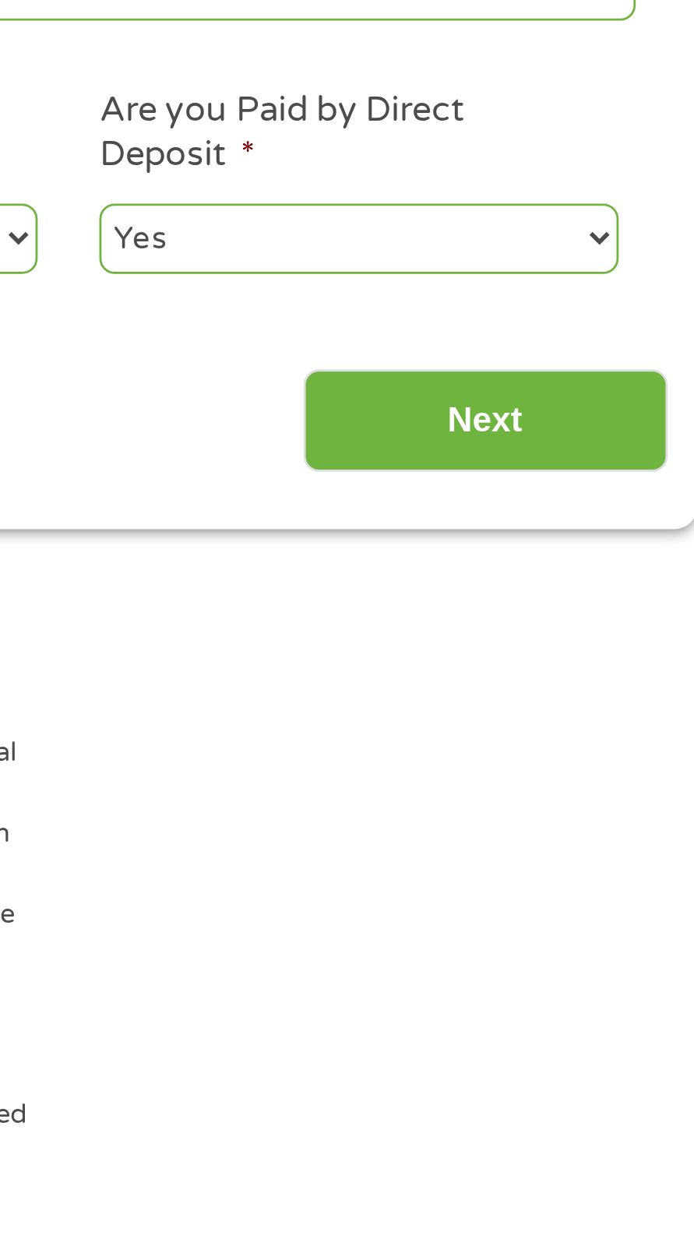
type input "1440"
click at [620, 669] on input "Next" at bounding box center [602, 666] width 133 height 38
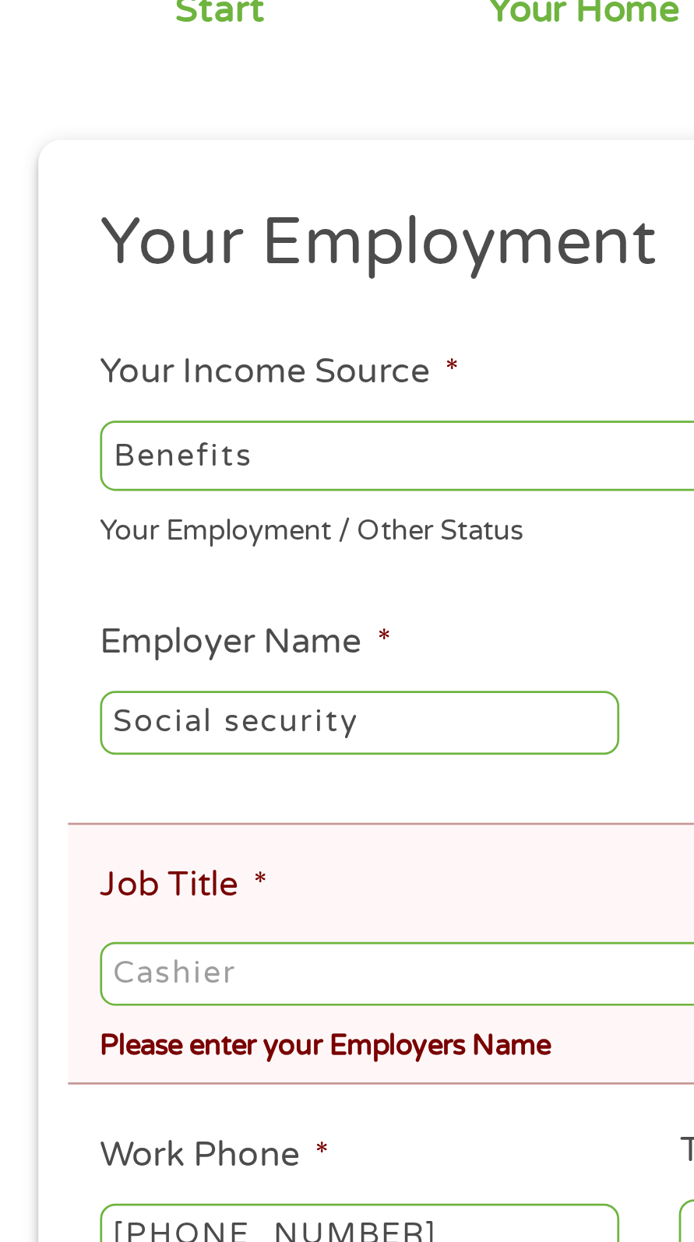
scroll to position [7, 0]
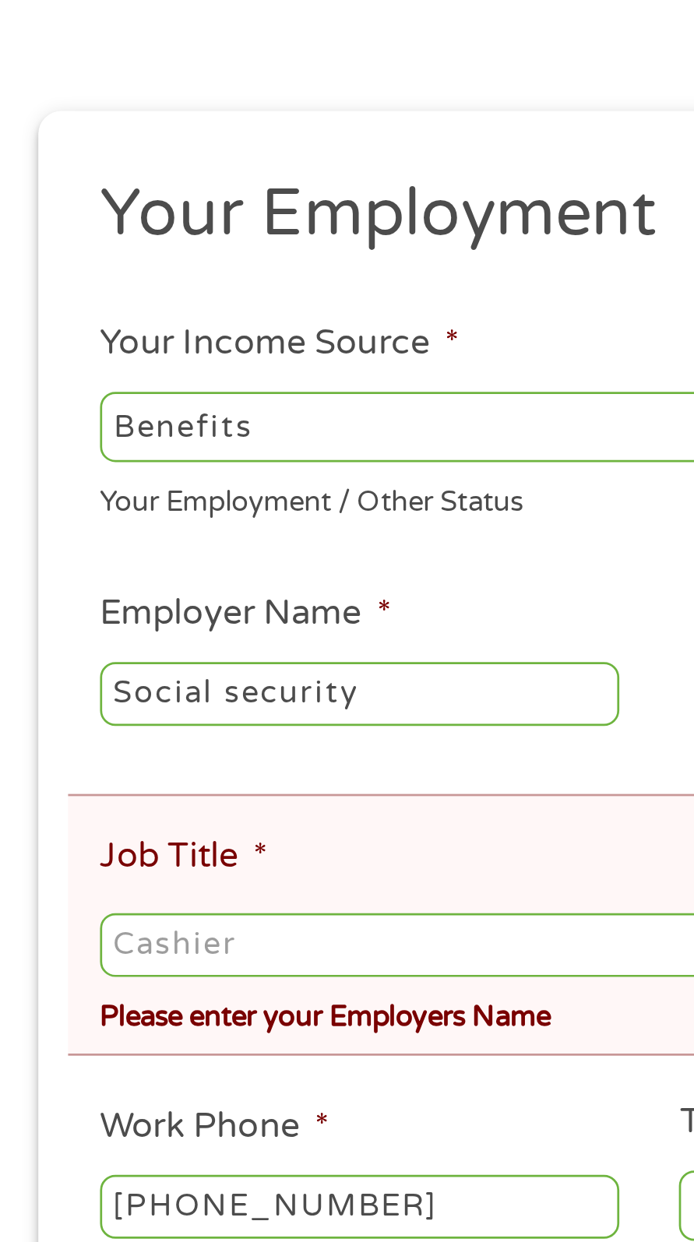
click at [154, 572] on input "Job Title *" at bounding box center [347, 572] width 620 height 23
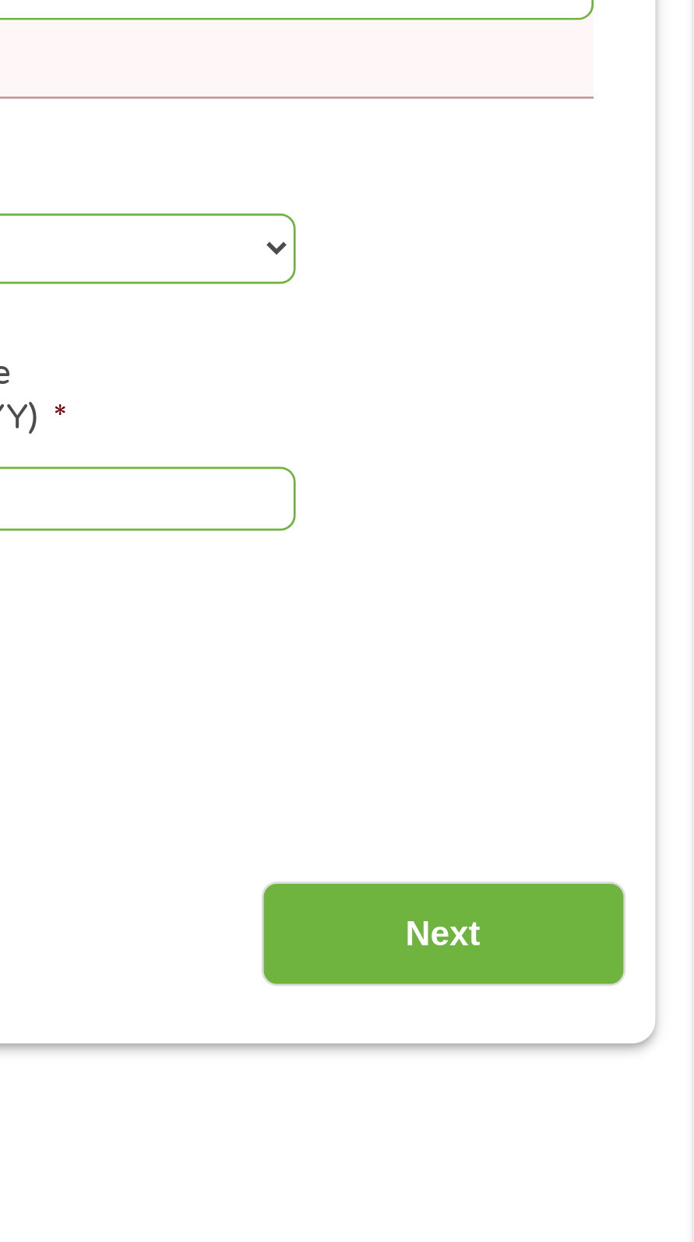
type input "Social security"
click at [620, 927] on input "Next" at bounding box center [602, 919] width 133 height 38
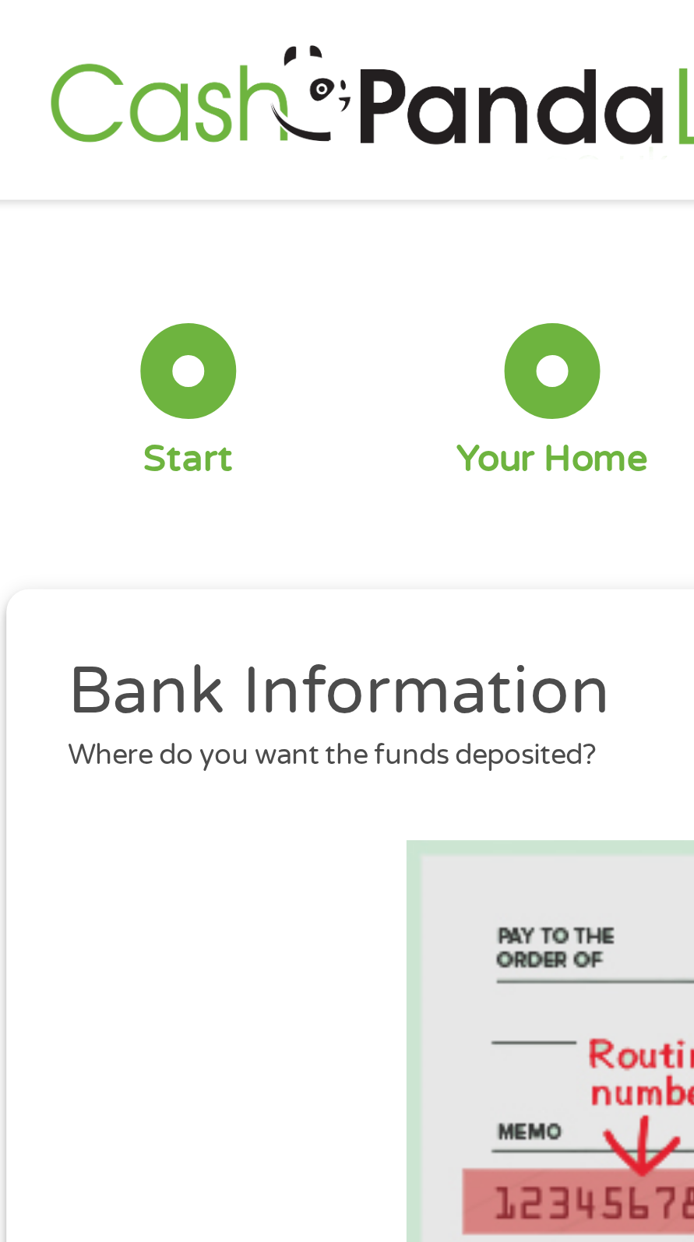
scroll to position [0, 0]
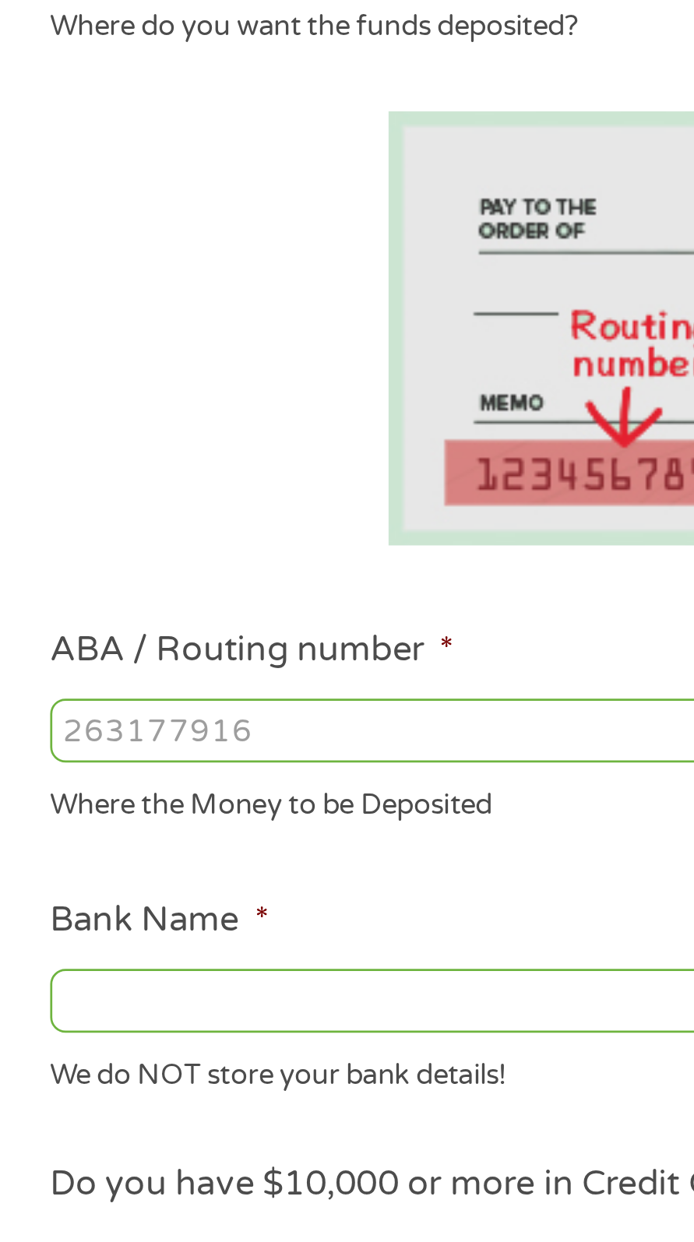
click at [171, 635] on input "Bank Name *" at bounding box center [186, 633] width 299 height 23
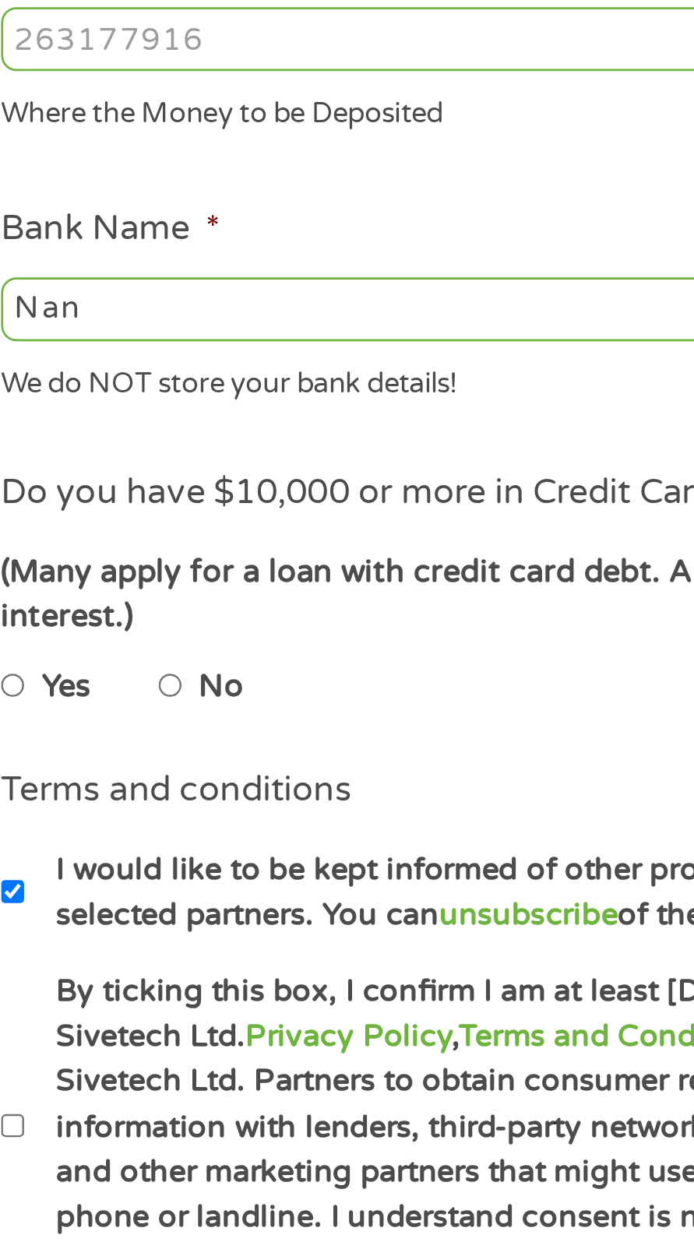
type input "Nank"
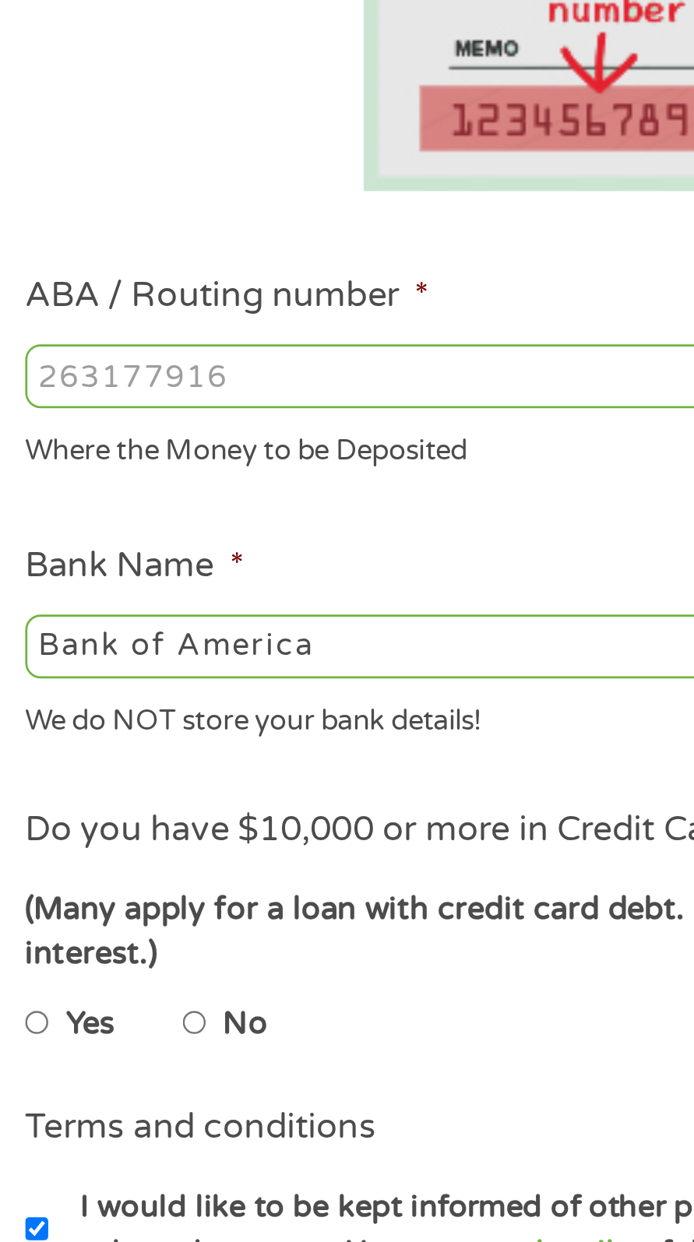
type input "Bank of America"
click at [160, 530] on input "ABA / Routing number *" at bounding box center [186, 534] width 299 height 23
type input "011000138"
type input "BANK OF AMERICA NA"
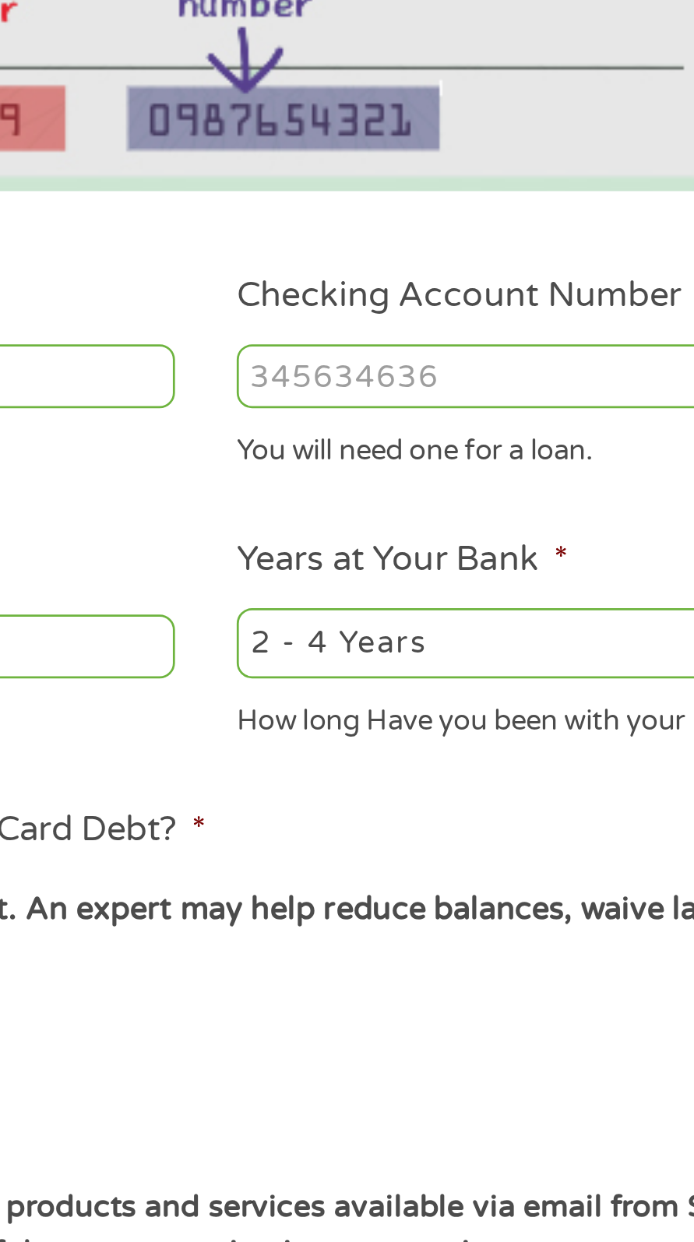
type input "011000138"
click at [444, 529] on input "Checking Account Number *" at bounding box center [507, 534] width 299 height 23
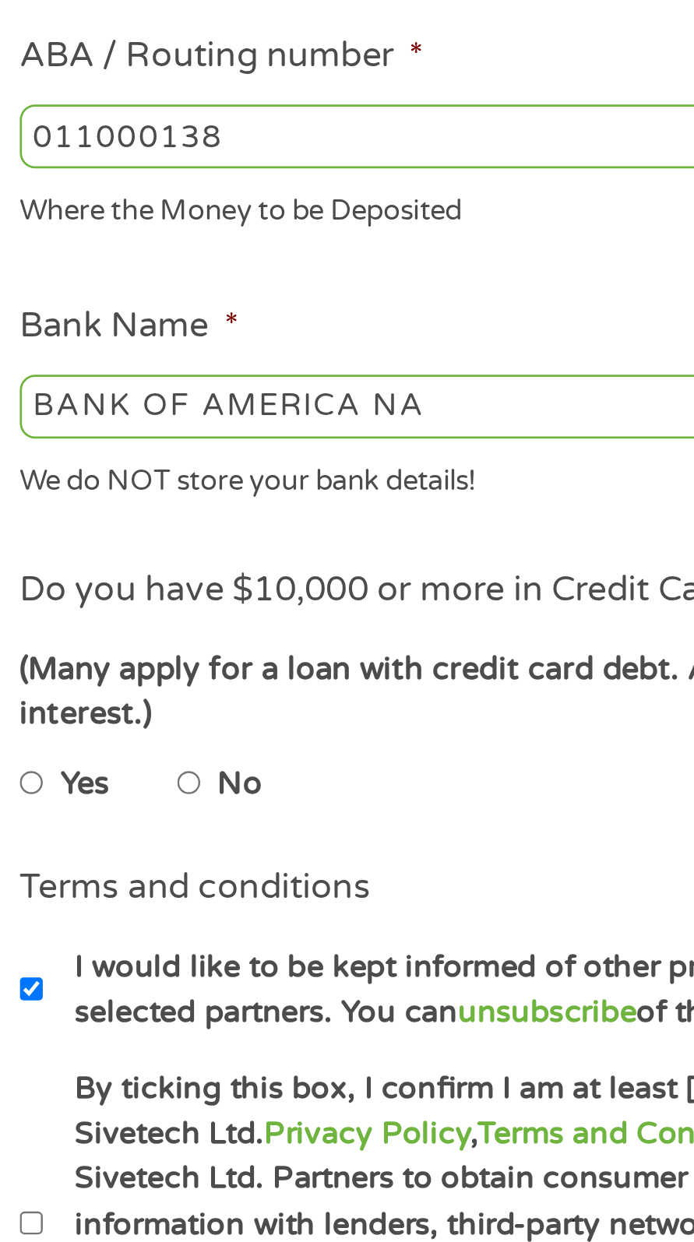
type input "466024712989"
click at [104, 774] on input "No" at bounding box center [98, 771] width 9 height 19
radio input "true"
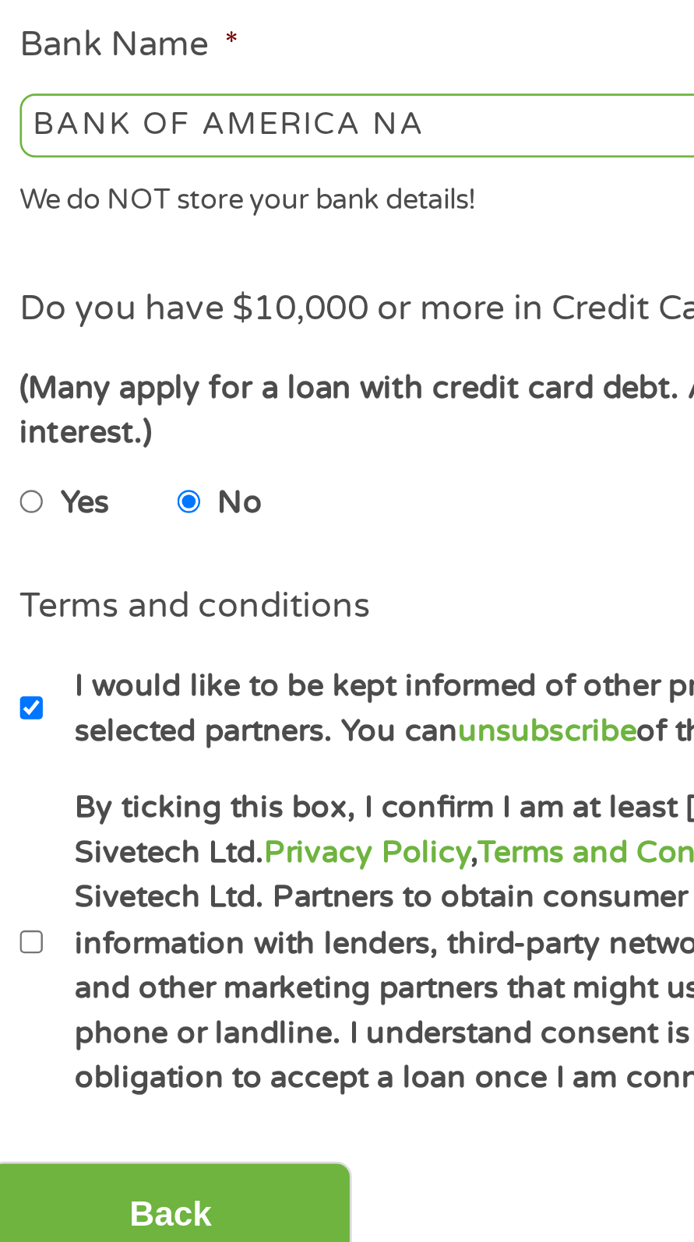
click at [58, 934] on label "By ticking this box, I confirm I am at least [DEMOGRAPHIC_DATA]. I confirm I ha…" at bounding box center [355, 933] width 620 height 116
click at [46, 934] on input "By ticking this box, I confirm I am at least [DEMOGRAPHIC_DATA]. I confirm I ha…" at bounding box center [41, 932] width 9 height 19
checkbox input "true"
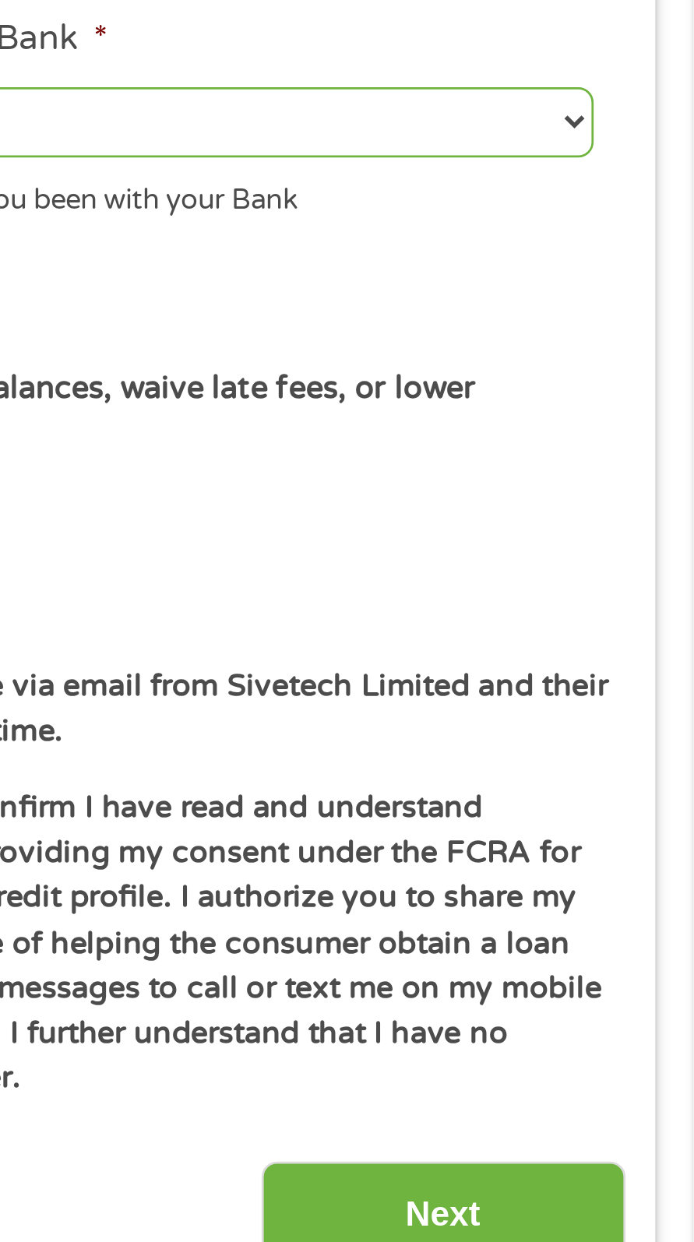
click at [619, 1034] on input "Next" at bounding box center [602, 1032] width 133 height 38
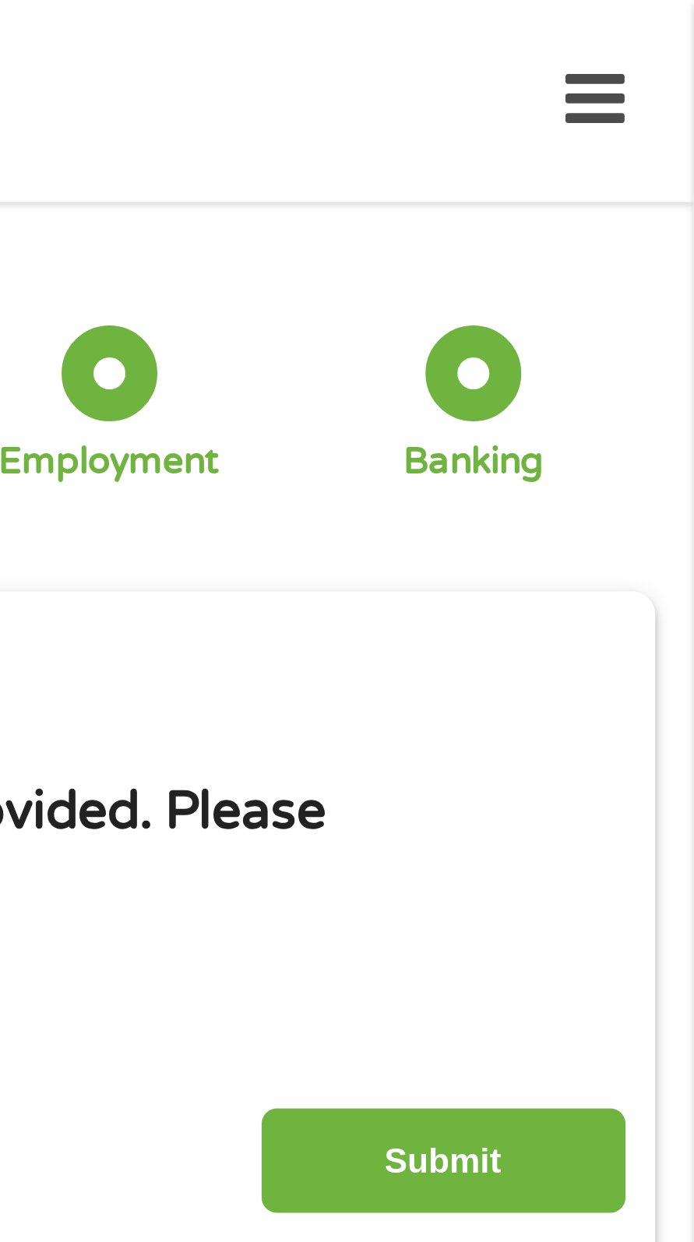
click at [620, 422] on input "Submit" at bounding box center [602, 425] width 133 height 38
